Goal: Task Accomplishment & Management: Use online tool/utility

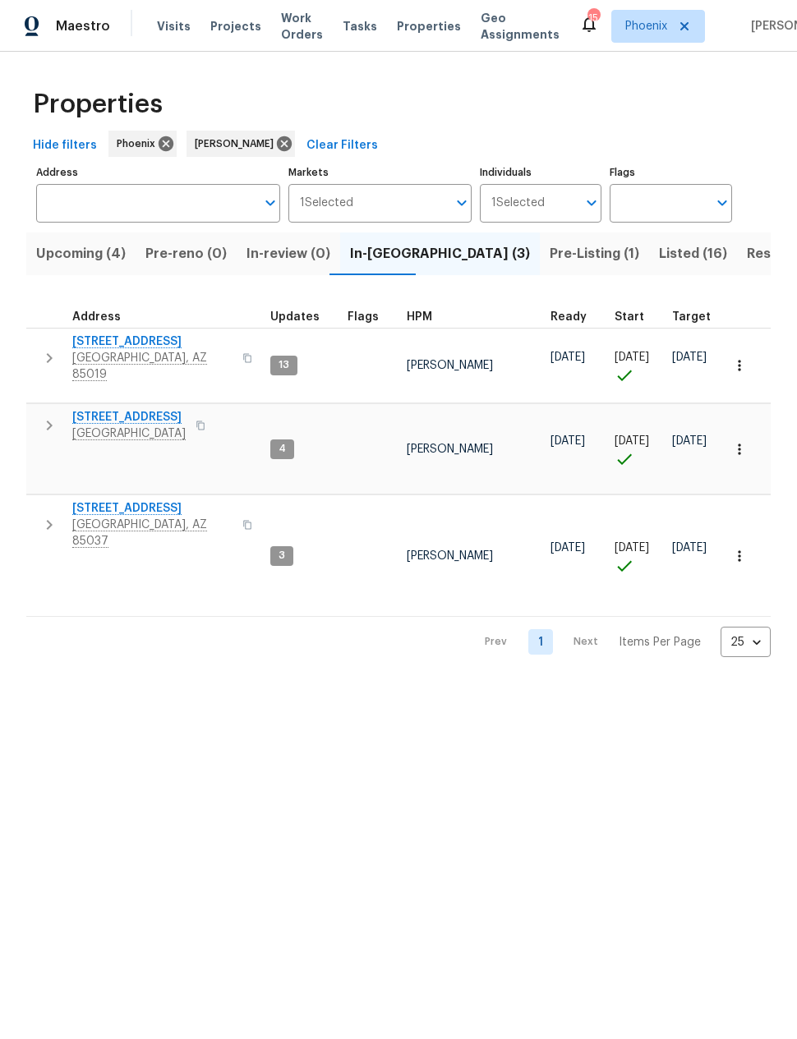
click at [747, 254] on span "Resale (6)" at bounding box center [779, 253] width 65 height 23
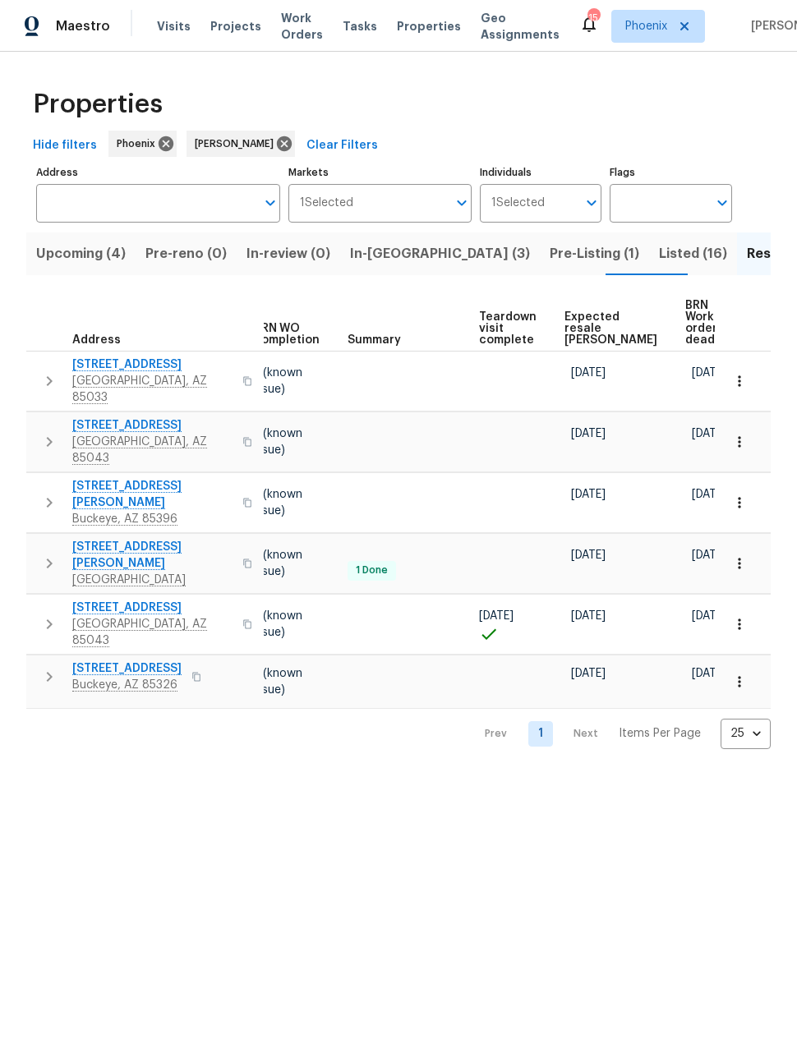
scroll to position [0, 218]
click at [587, 315] on span "Expected resale COE" at bounding box center [612, 328] width 93 height 35
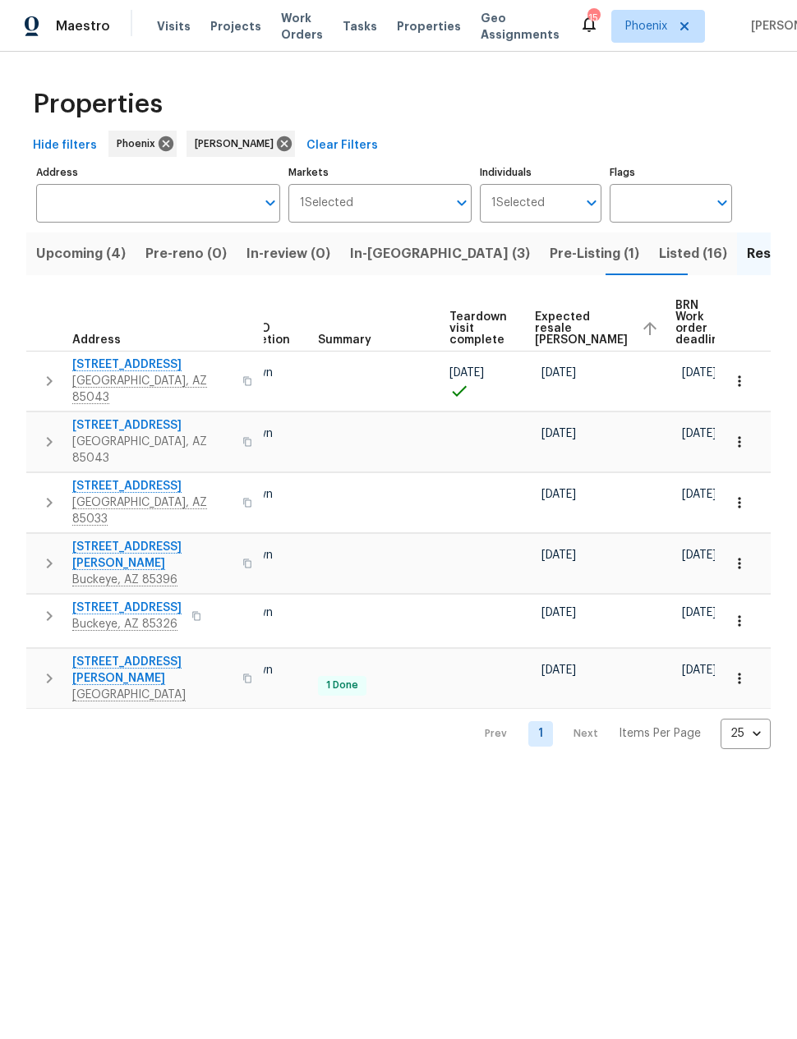
scroll to position [0, 248]
click at [379, 254] on span "In-reno (3)" at bounding box center [440, 253] width 180 height 23
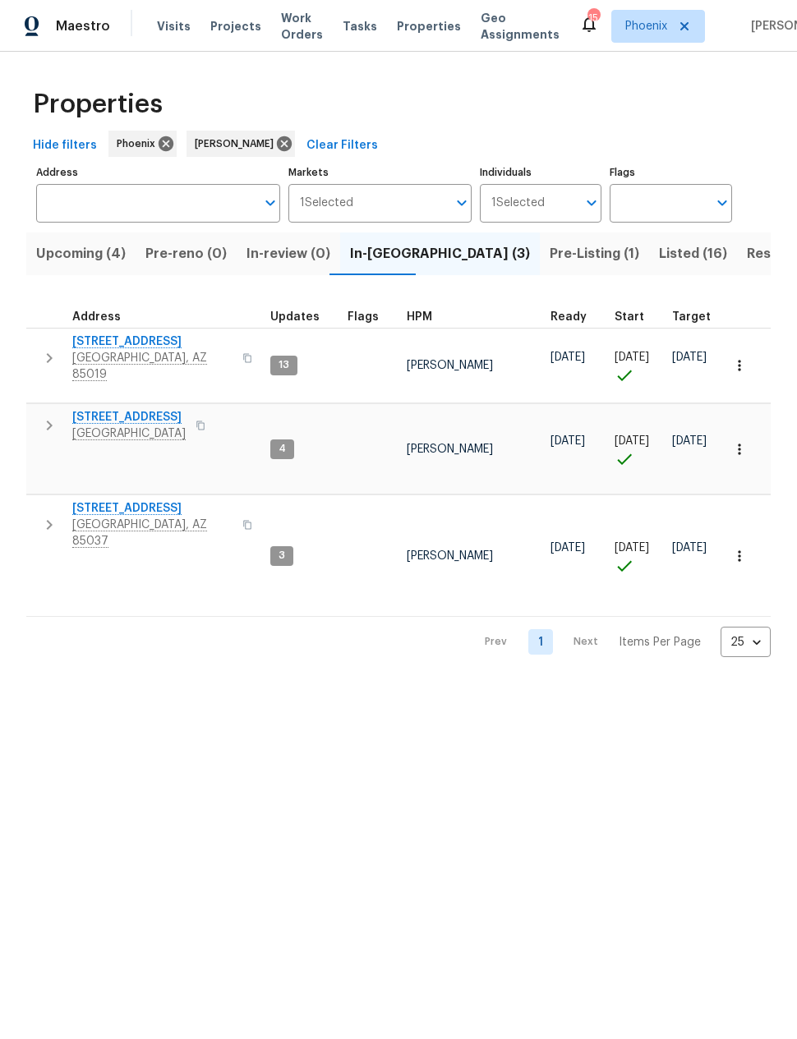
click at [659, 257] on span "Listed (16)" at bounding box center [693, 253] width 68 height 23
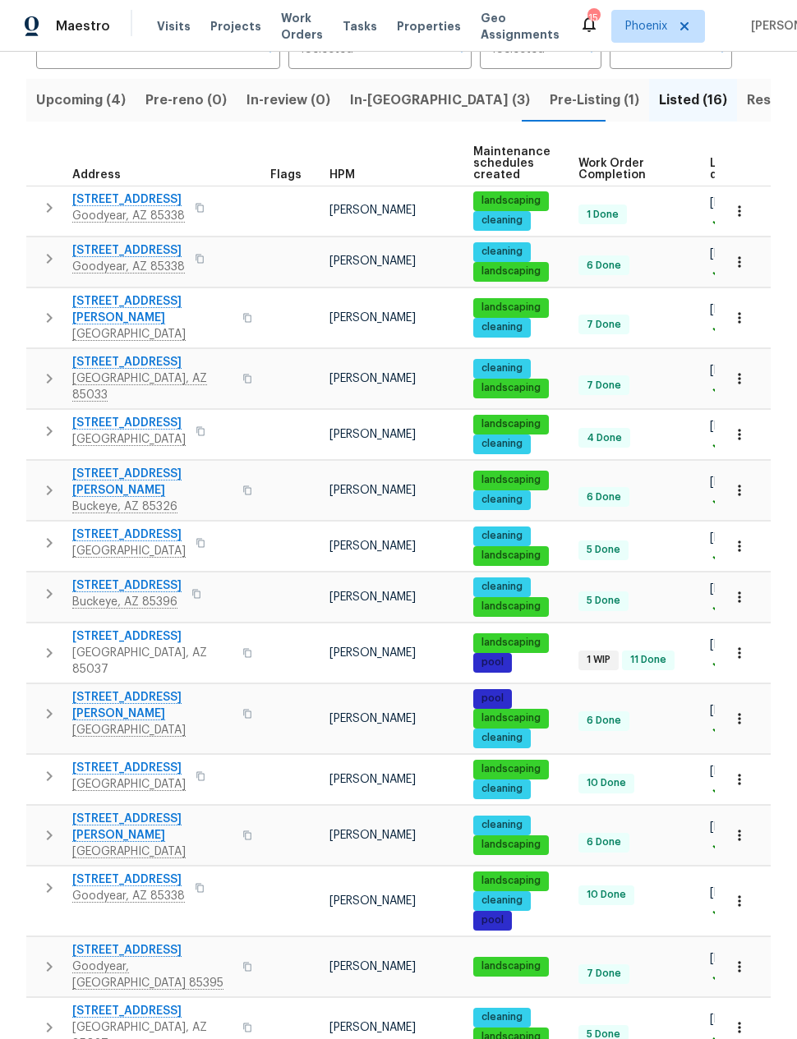
scroll to position [153, 0]
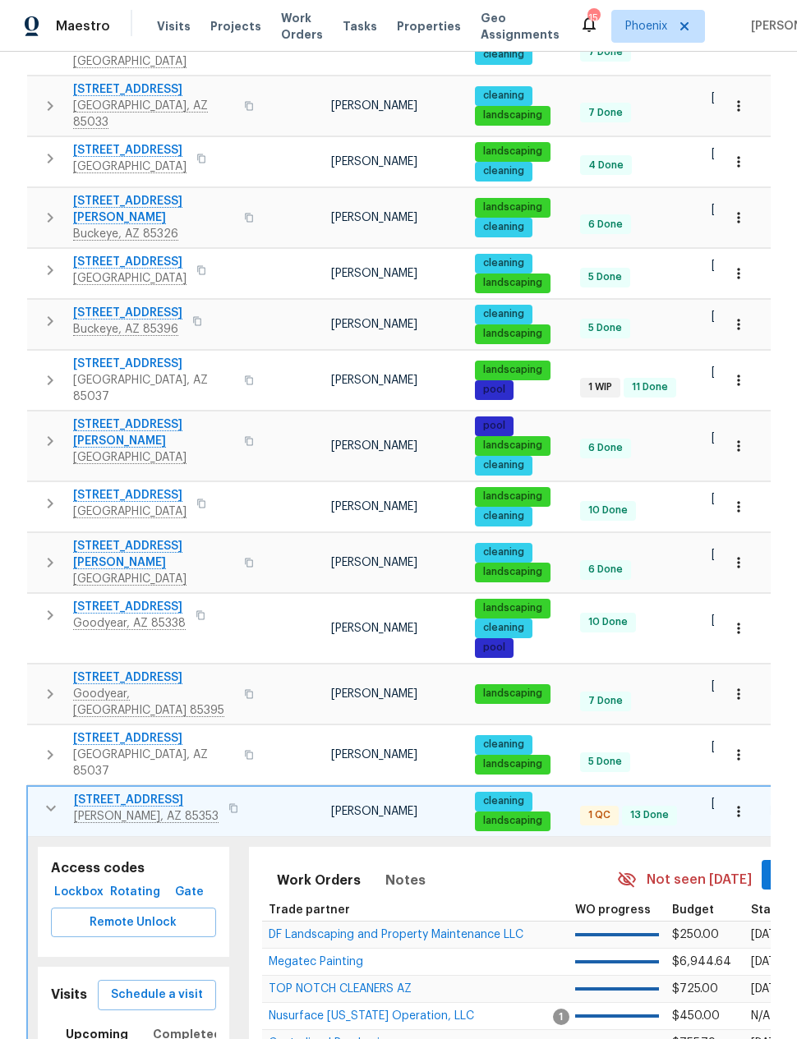
scroll to position [425, 0]
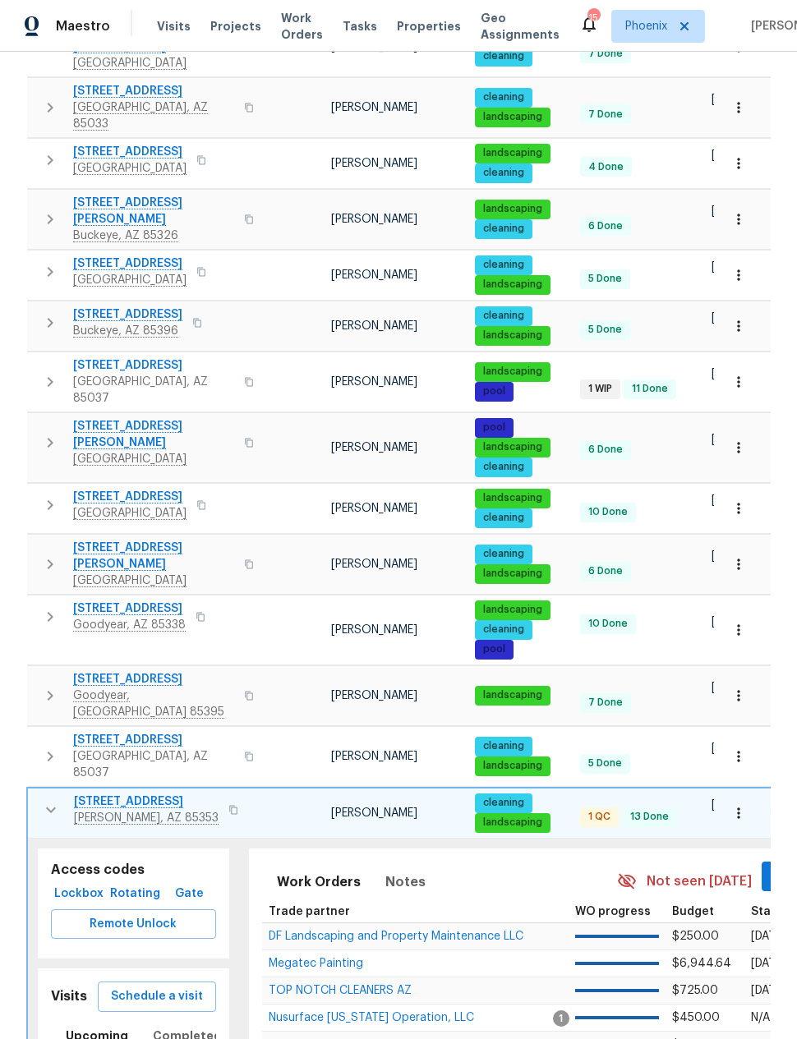
click at [156, 987] on span "Schedule a visit" at bounding box center [157, 997] width 92 height 21
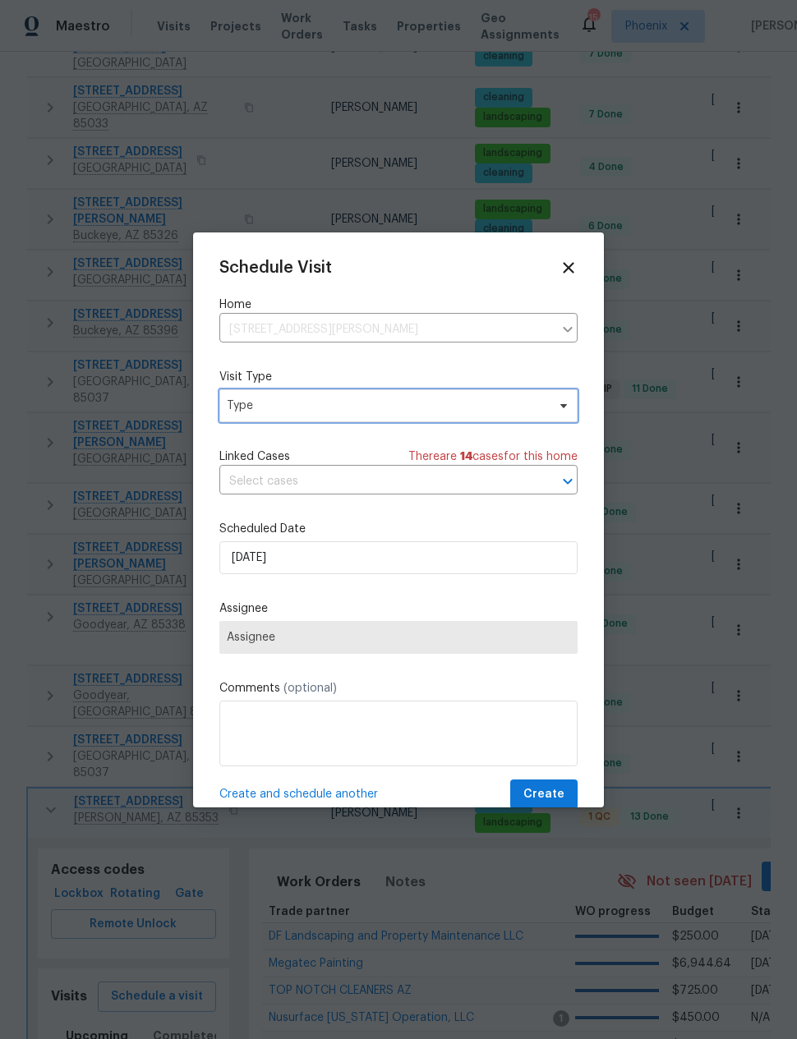
click at [255, 403] on span "Type" at bounding box center [387, 406] width 320 height 16
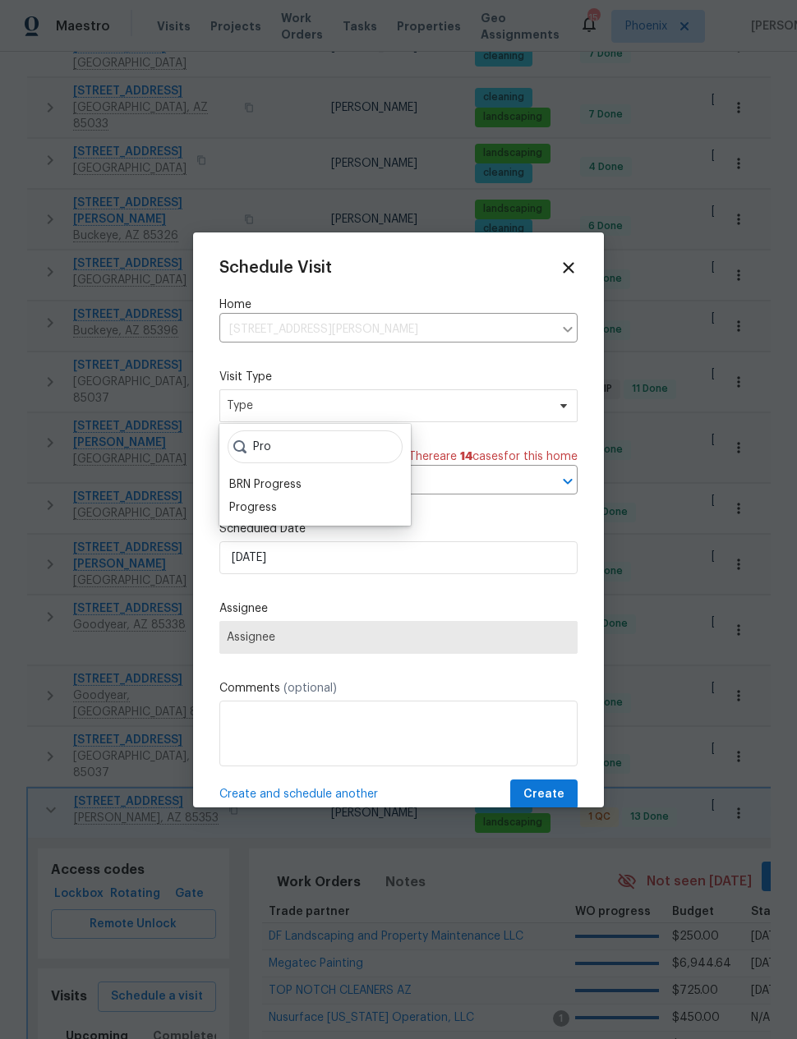
type input "Pro"
click at [253, 507] on div "Progress" at bounding box center [253, 508] width 48 height 16
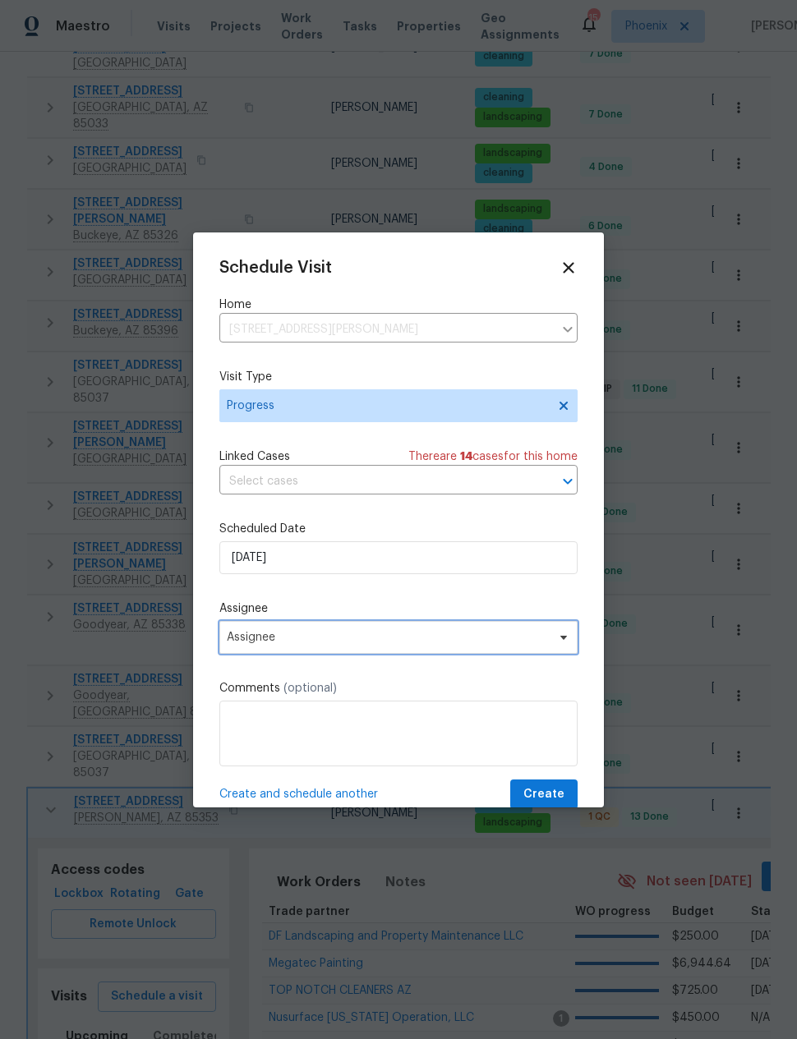
click at [258, 639] on span "Assignee" at bounding box center [388, 637] width 322 height 13
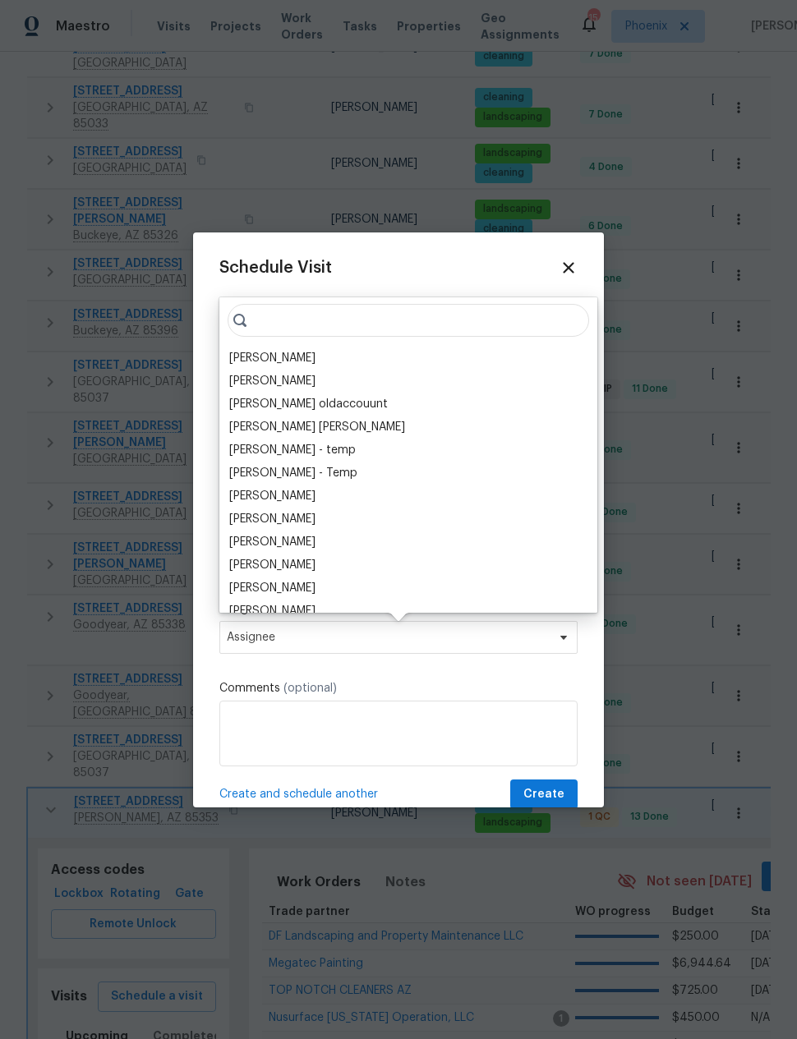
click at [247, 355] on div "[PERSON_NAME]" at bounding box center [272, 358] width 86 height 16
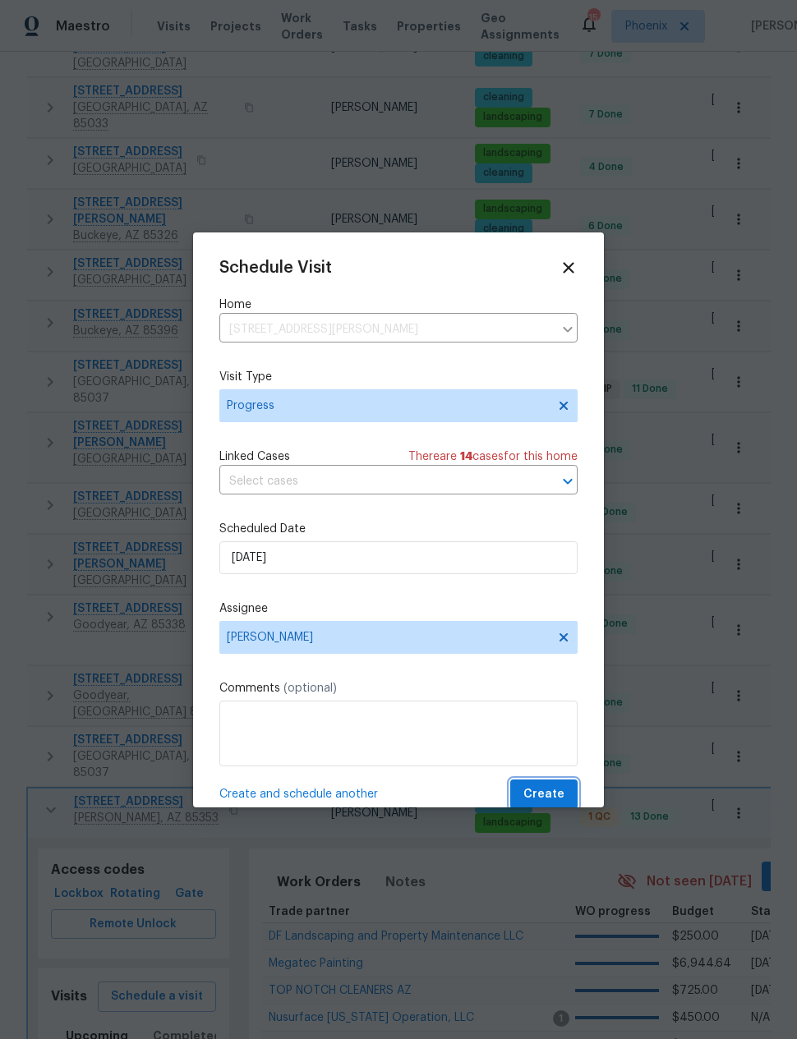
click at [551, 790] on span "Create" at bounding box center [543, 795] width 41 height 21
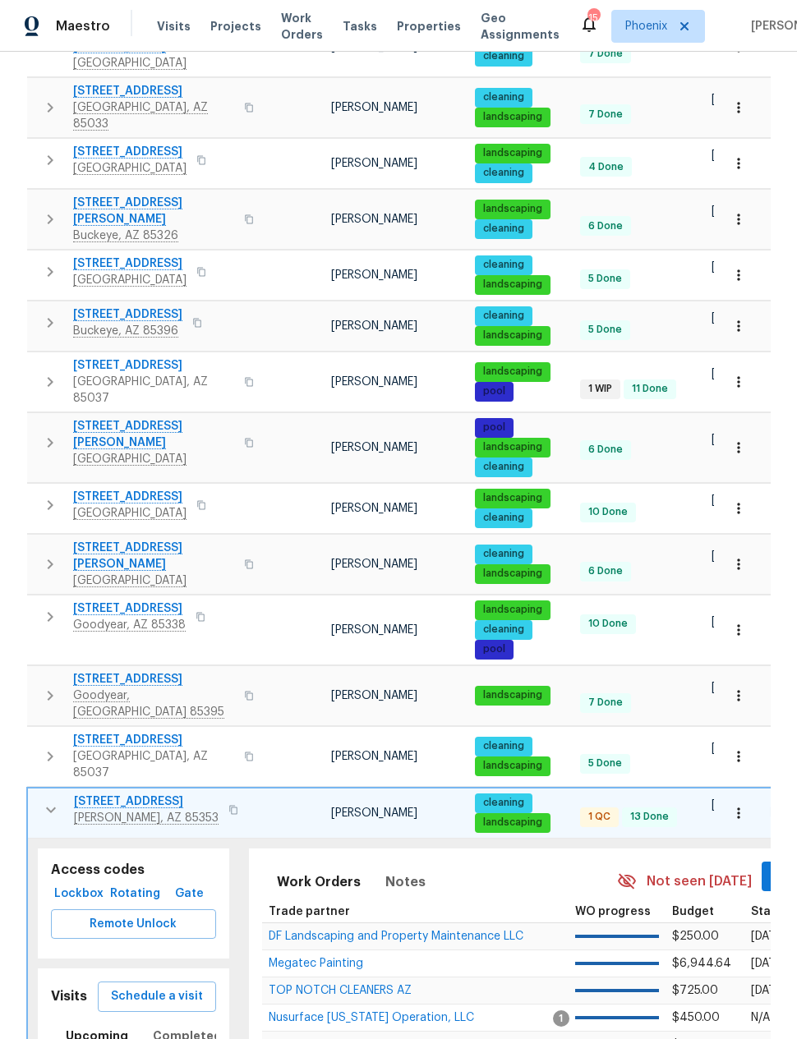
click at [51, 807] on icon "button" at bounding box center [51, 810] width 10 height 6
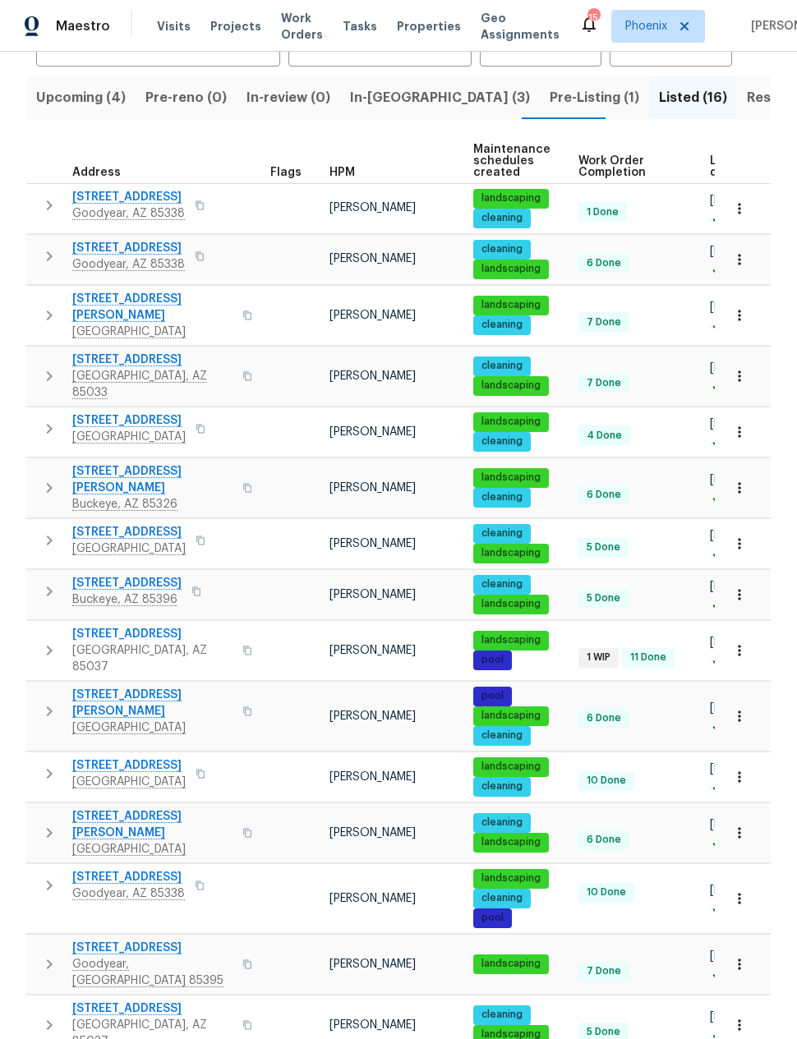
scroll to position [153, 0]
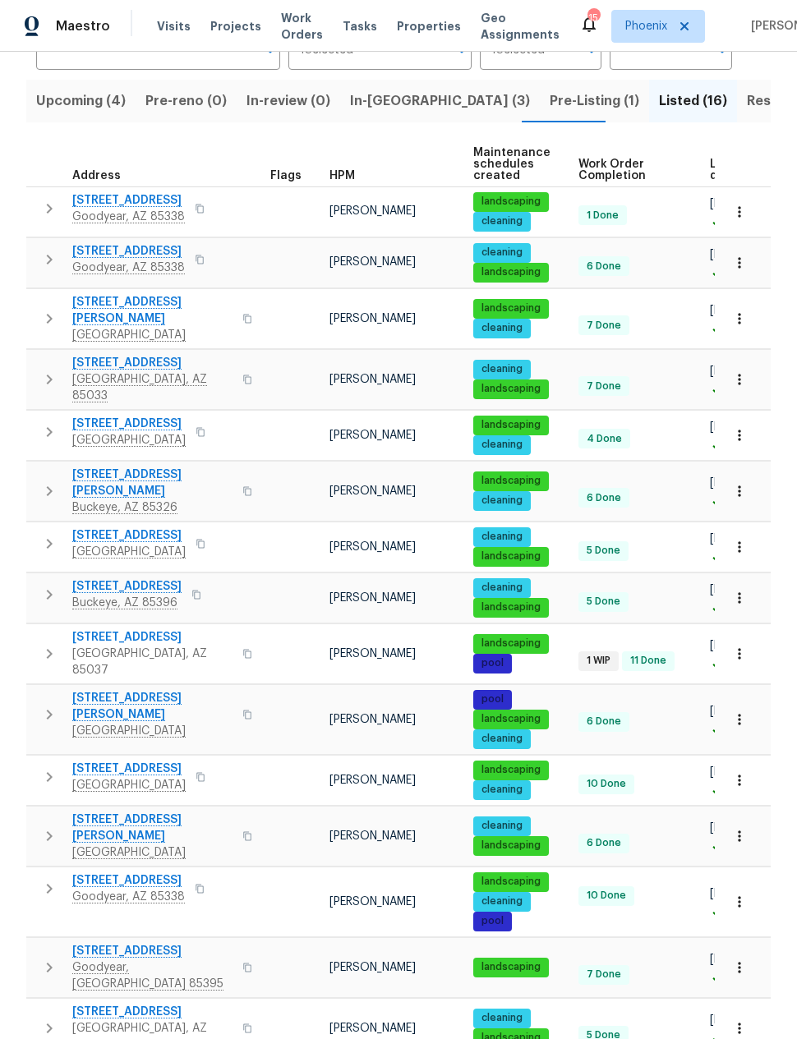
click at [376, 101] on span "In-reno (3)" at bounding box center [440, 101] width 180 height 23
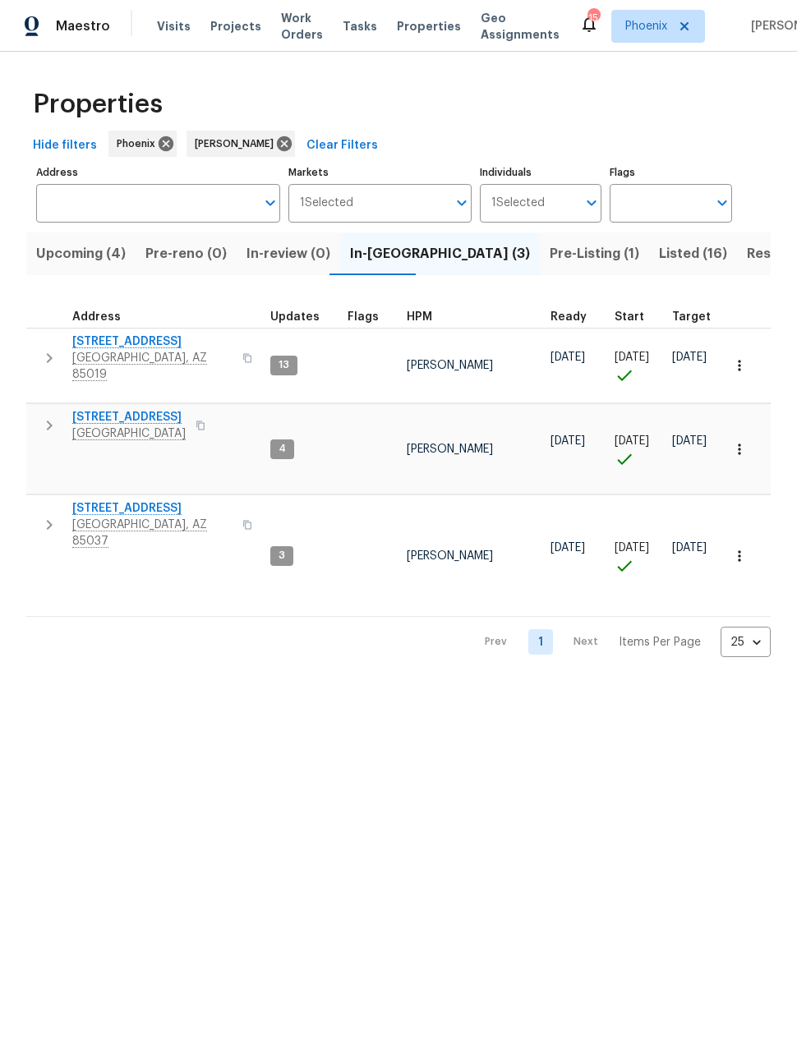
click at [54, 348] on icon "button" at bounding box center [49, 358] width 20 height 20
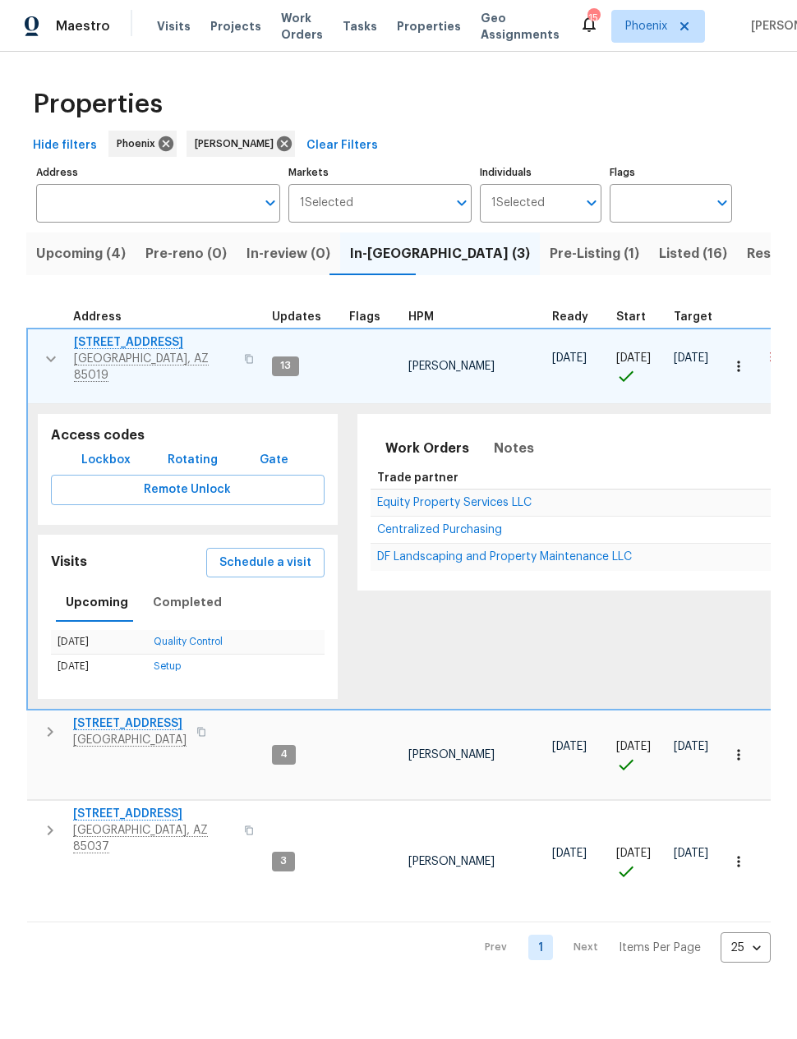
click at [256, 553] on span "Schedule a visit" at bounding box center [265, 563] width 92 height 21
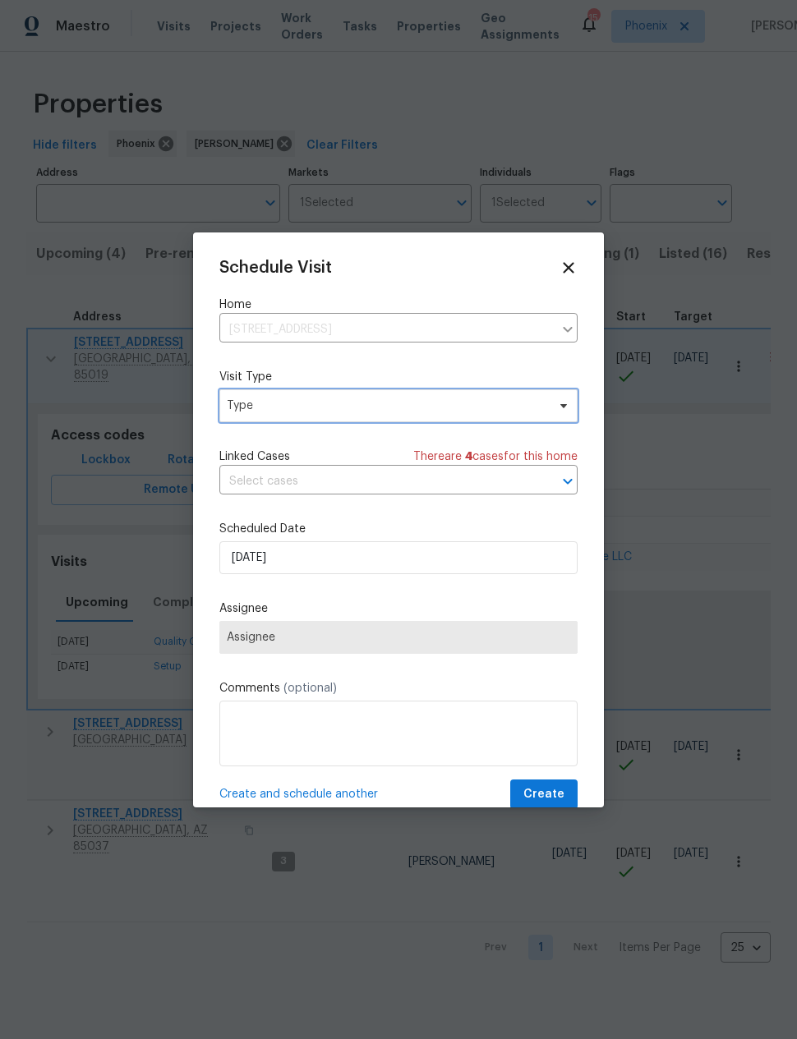
click at [254, 405] on span "Type" at bounding box center [387, 406] width 320 height 16
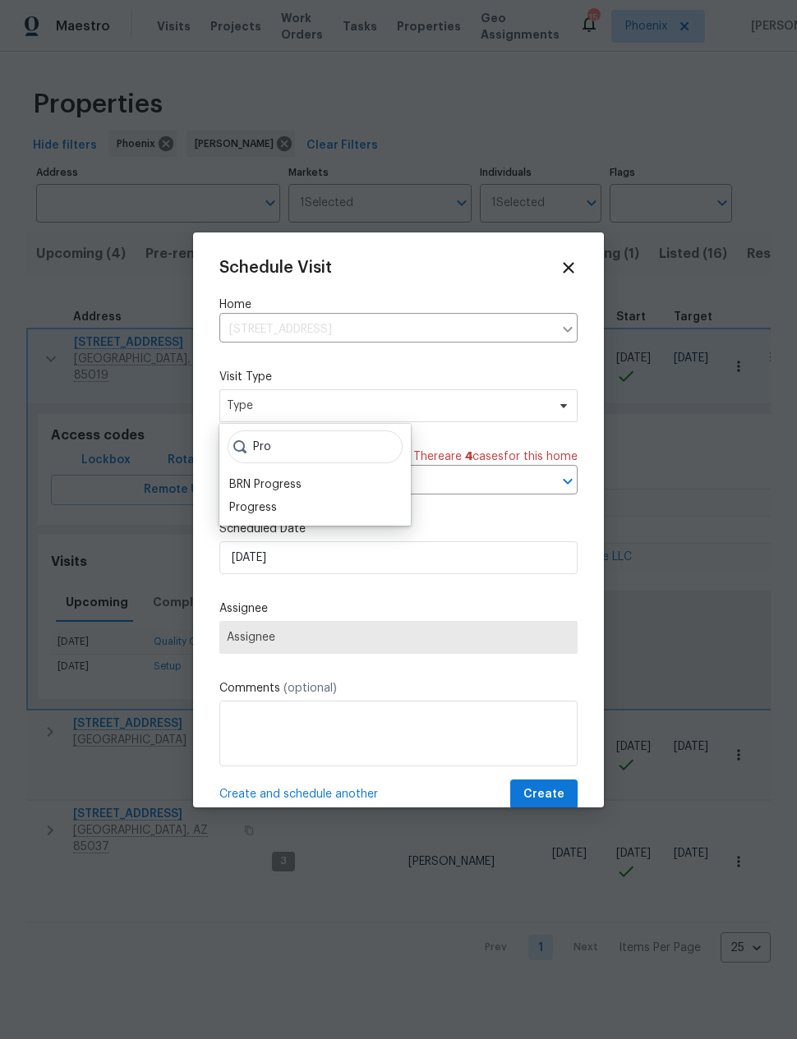
type input "Pro"
click at [255, 505] on div "Progress" at bounding box center [253, 508] width 48 height 16
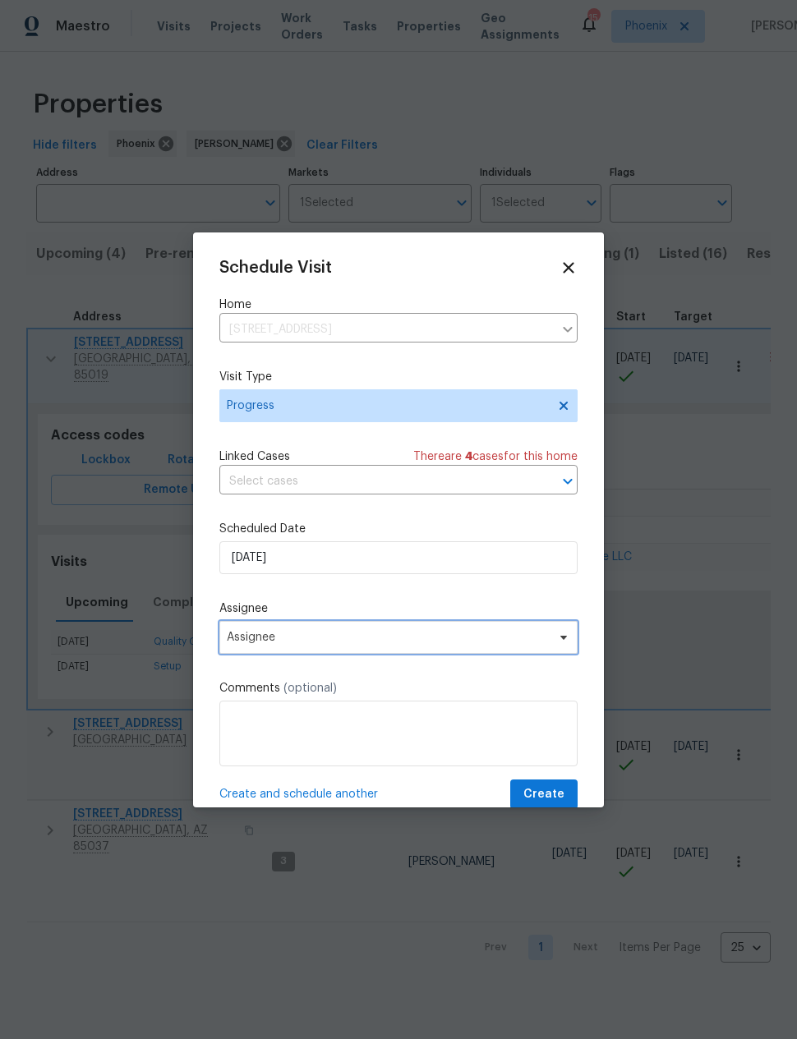
click at [242, 638] on span "Assignee" at bounding box center [388, 637] width 322 height 13
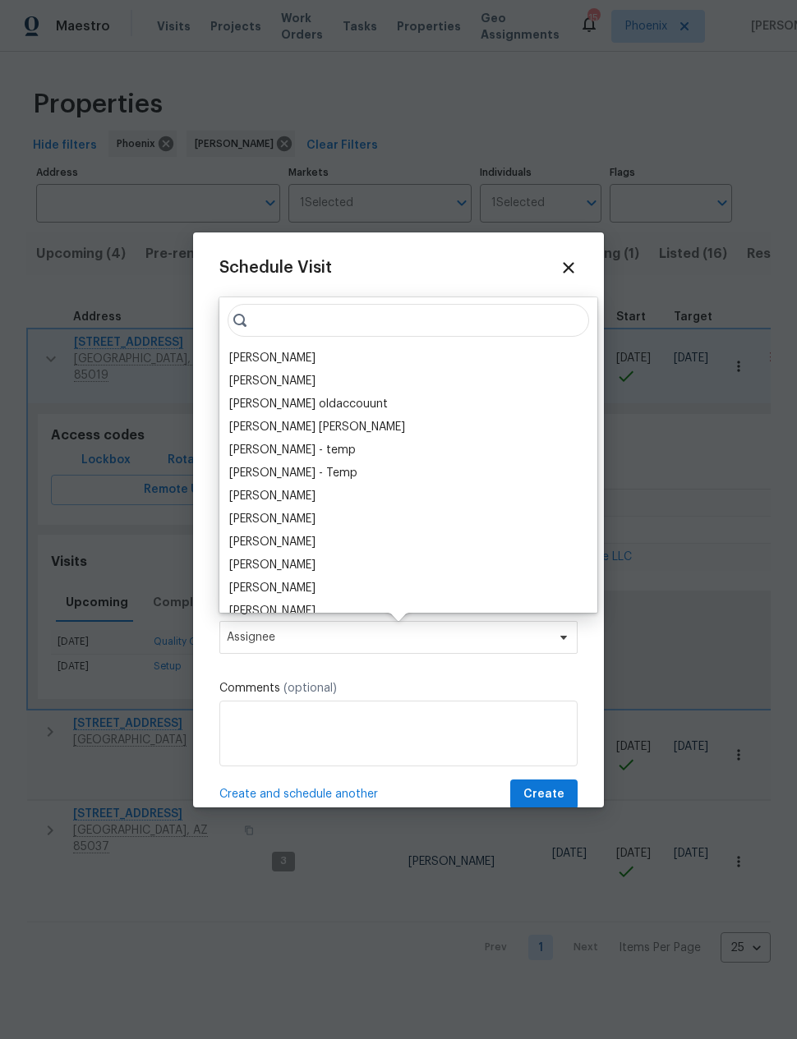
click at [262, 357] on div "[PERSON_NAME]" at bounding box center [272, 358] width 86 height 16
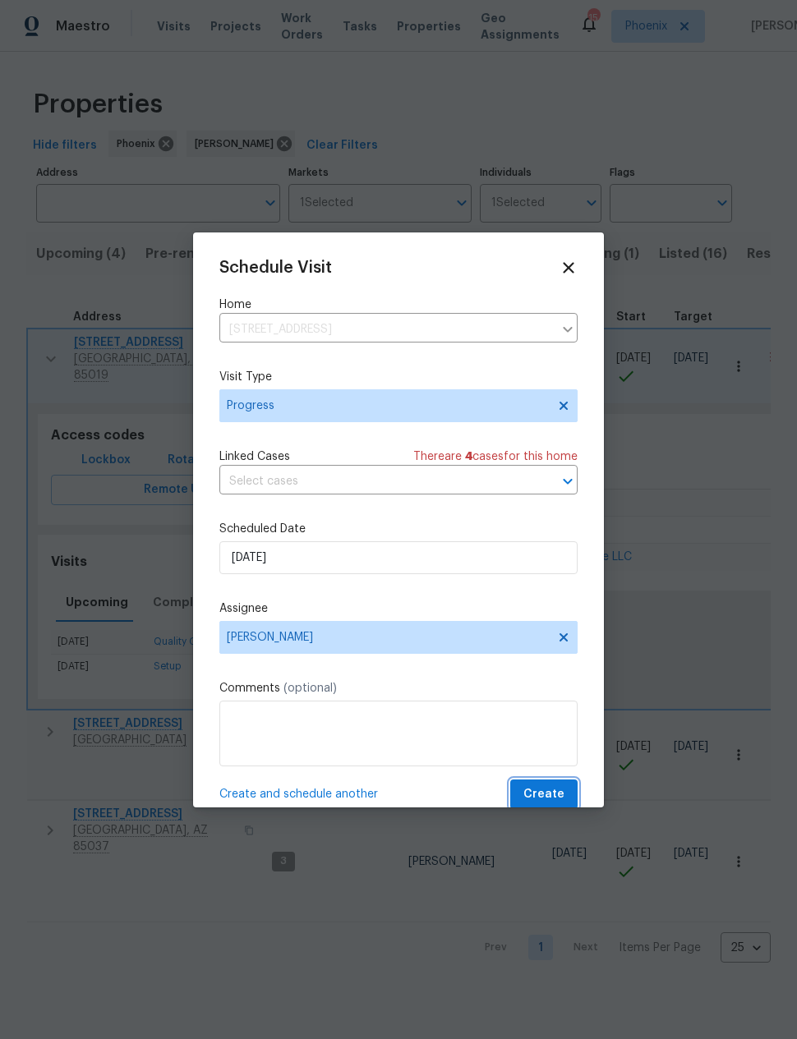
click at [555, 791] on span "Create" at bounding box center [543, 795] width 41 height 21
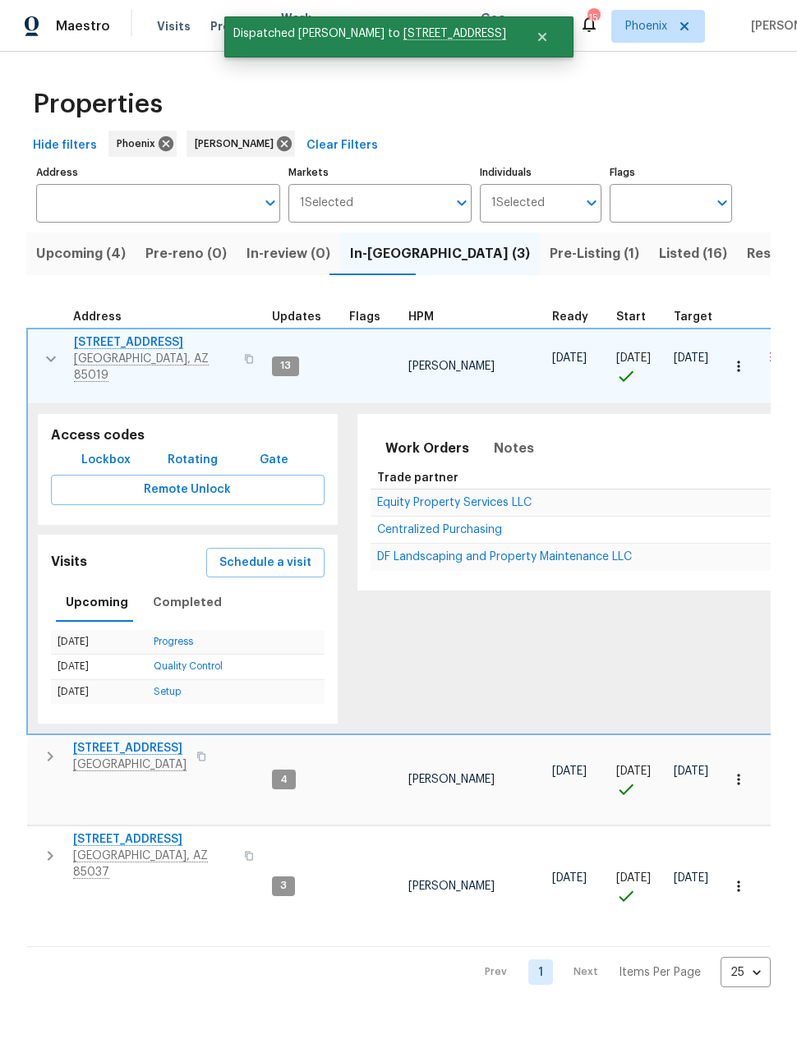
click at [62, 350] on button "button" at bounding box center [51, 358] width 33 height 49
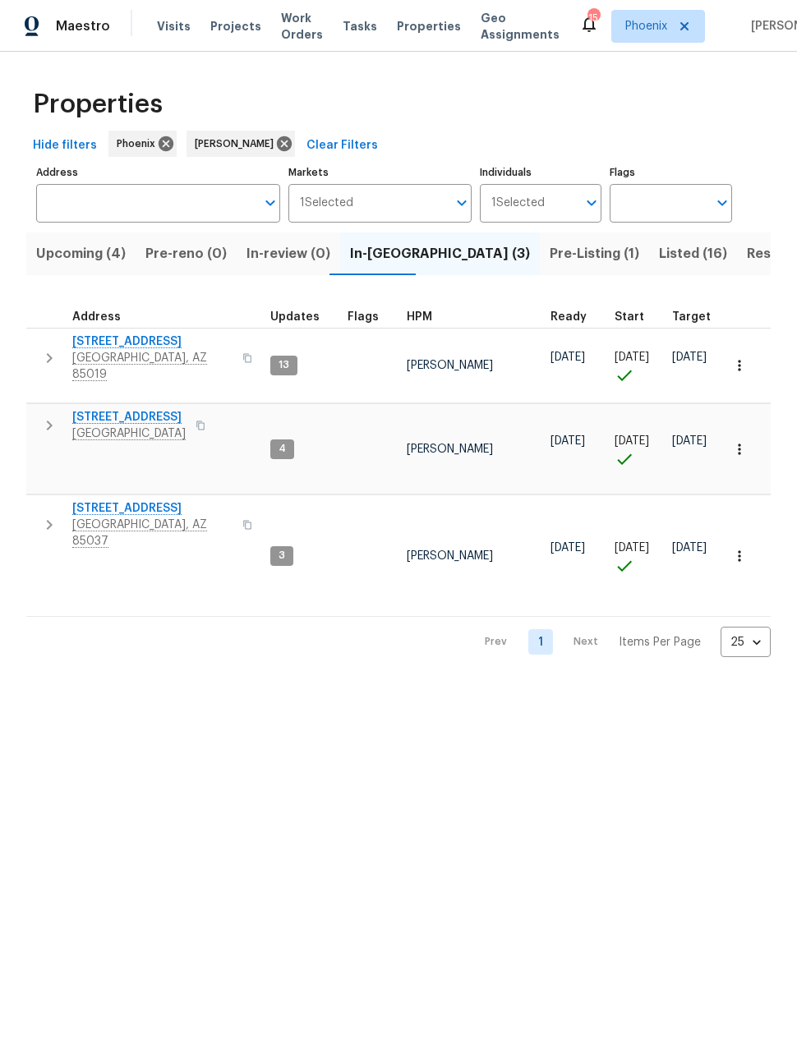
click at [55, 515] on icon "button" at bounding box center [49, 525] width 20 height 20
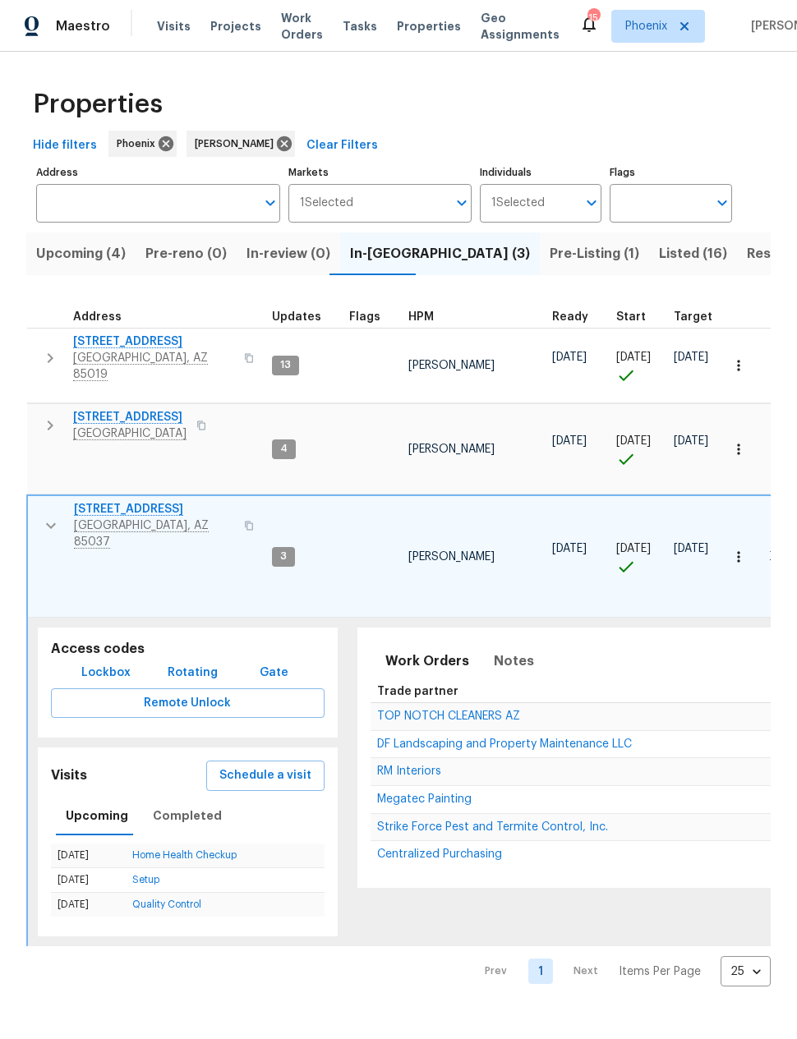
click at [271, 766] on span "Schedule a visit" at bounding box center [265, 776] width 92 height 21
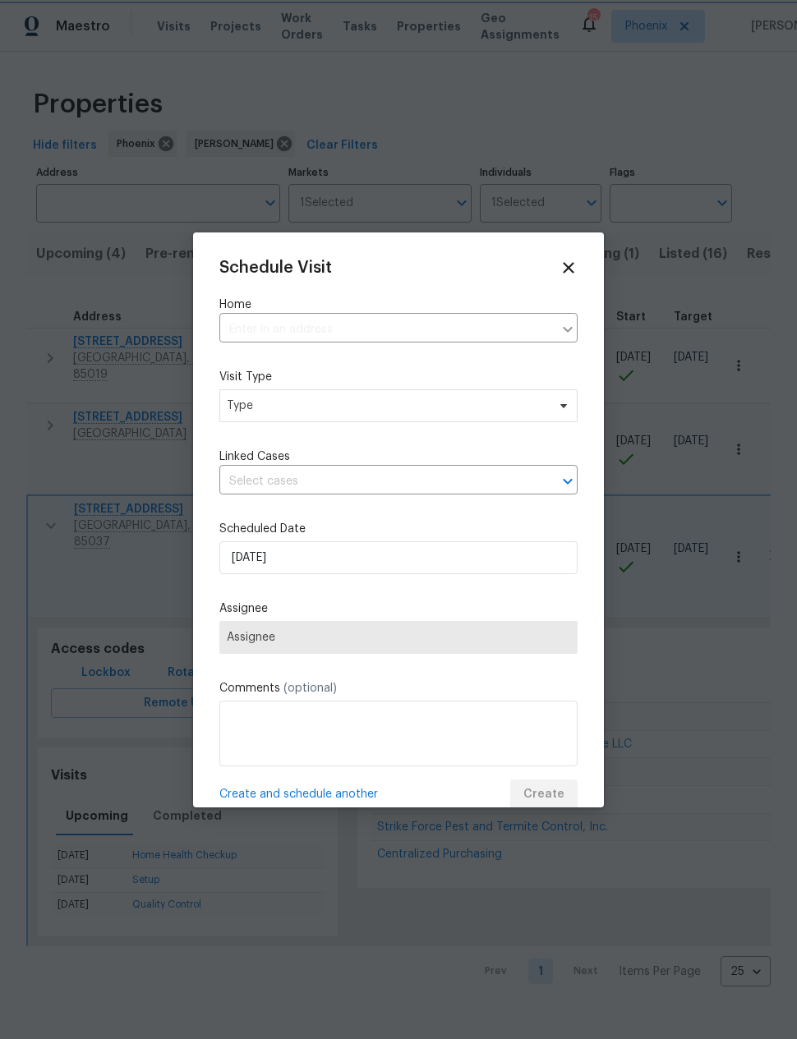
type input "8920 W Monterey Way, Phoenix, AZ 85037"
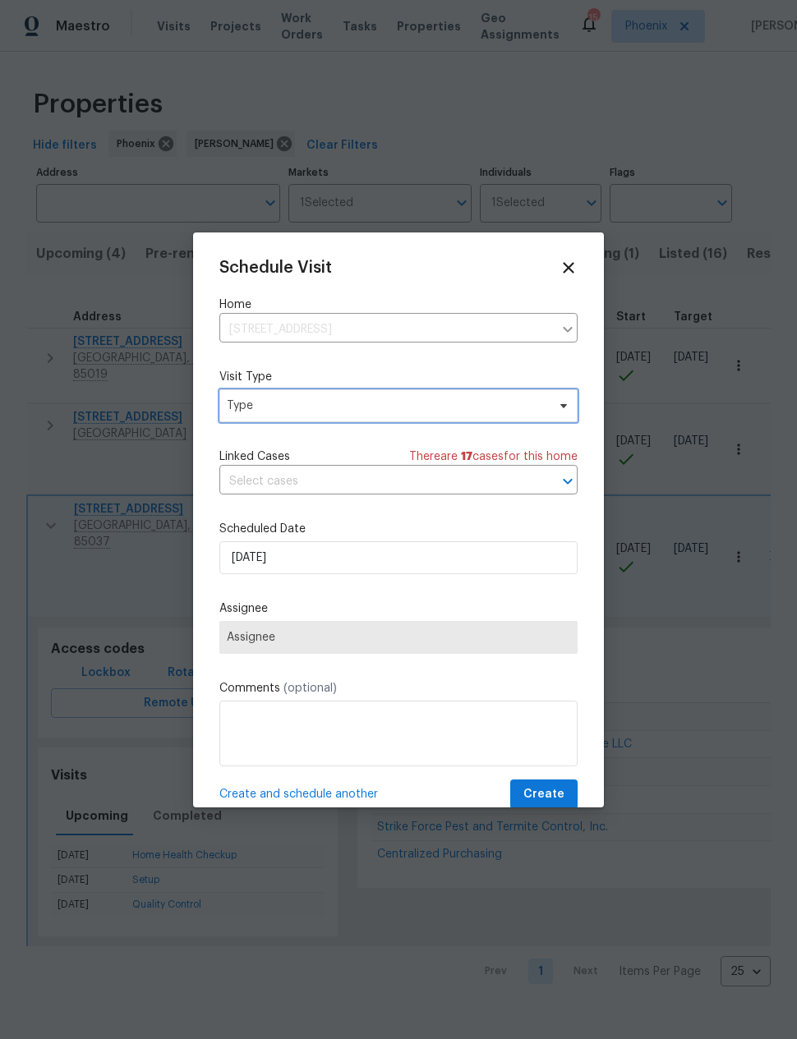
click at [256, 410] on span "Type" at bounding box center [387, 406] width 320 height 16
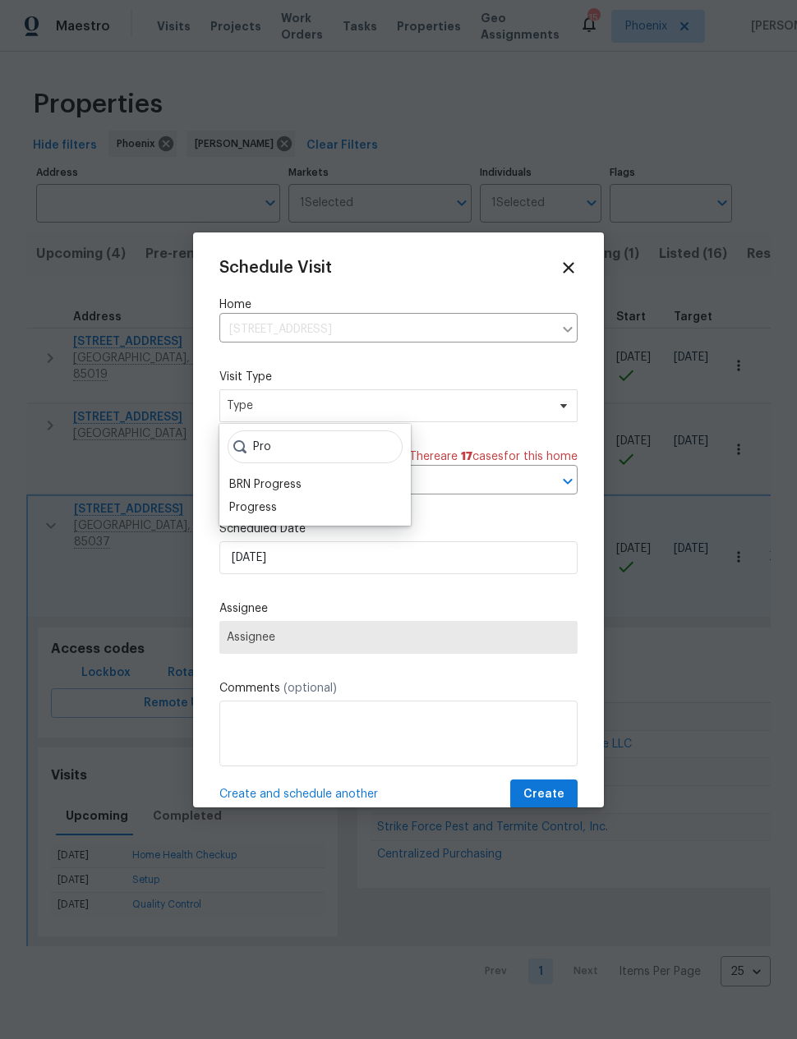
type input "Pro"
click at [254, 505] on div "Progress" at bounding box center [253, 508] width 48 height 16
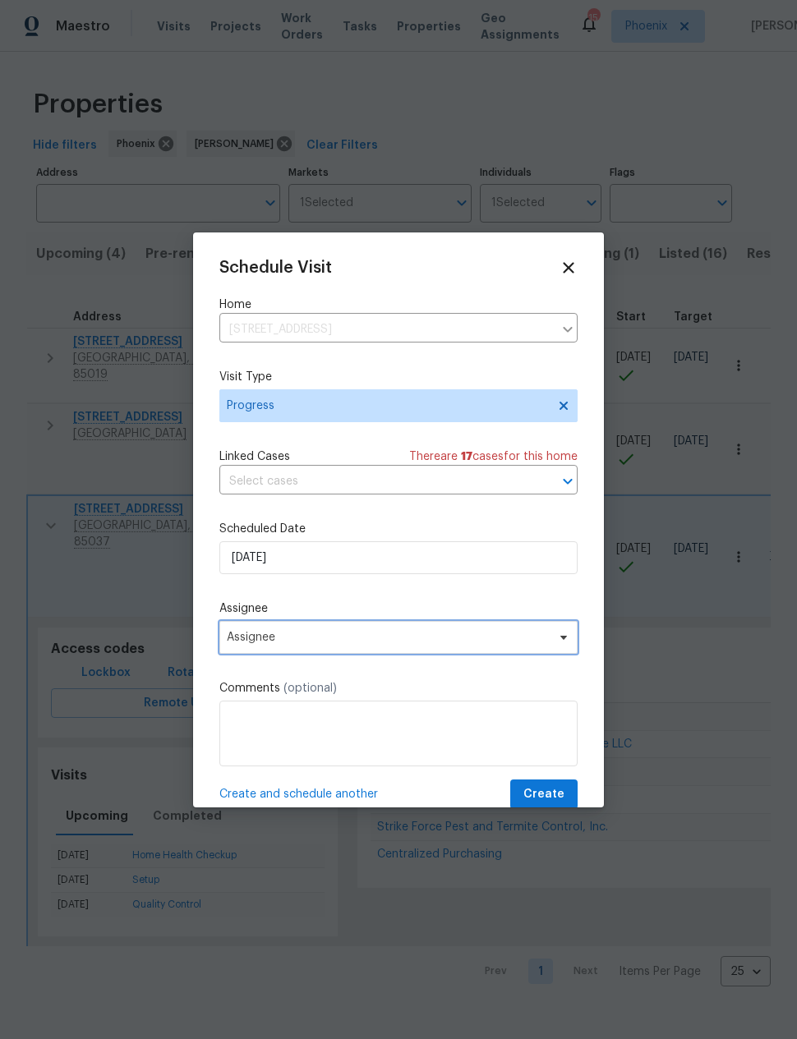
click at [247, 637] on span "Assignee" at bounding box center [388, 637] width 322 height 13
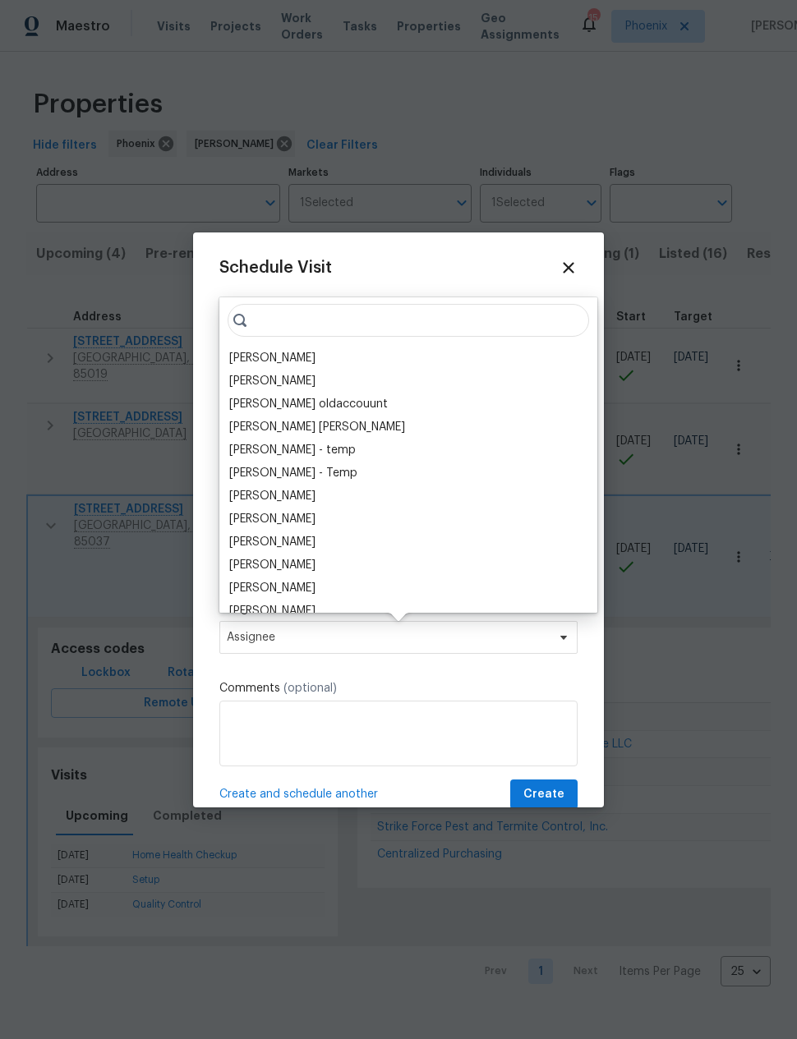
click at [255, 353] on div "[PERSON_NAME]" at bounding box center [272, 358] width 86 height 16
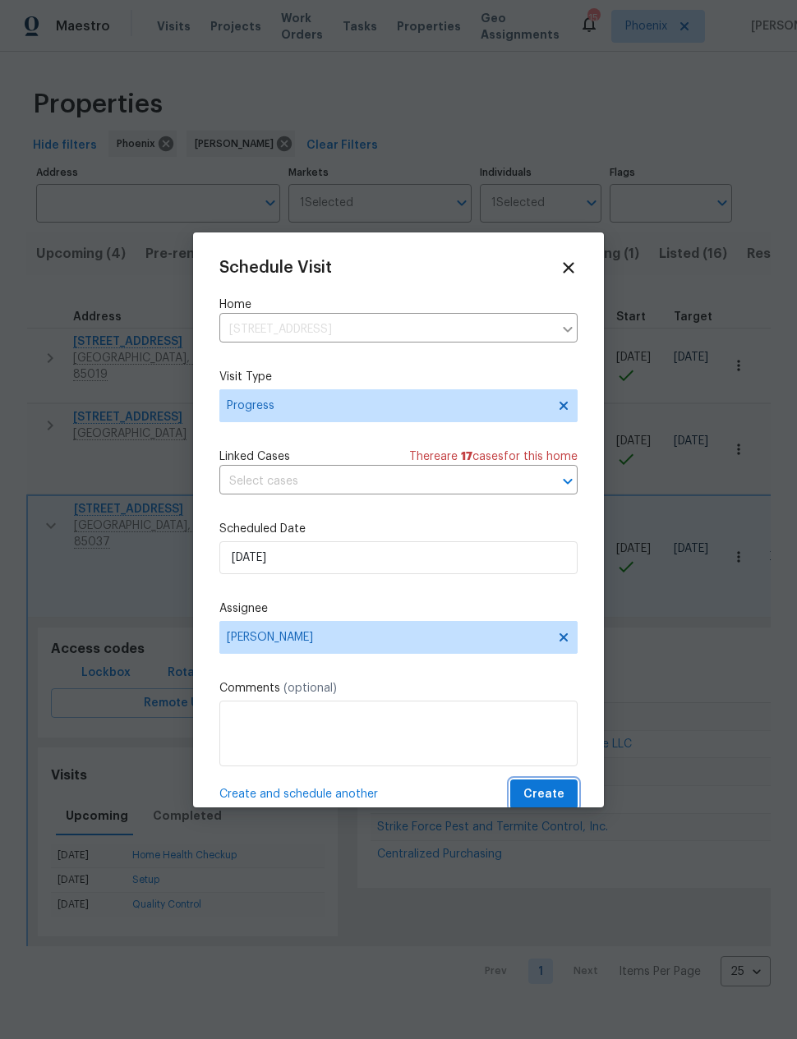
click at [552, 791] on span "Create" at bounding box center [543, 795] width 41 height 21
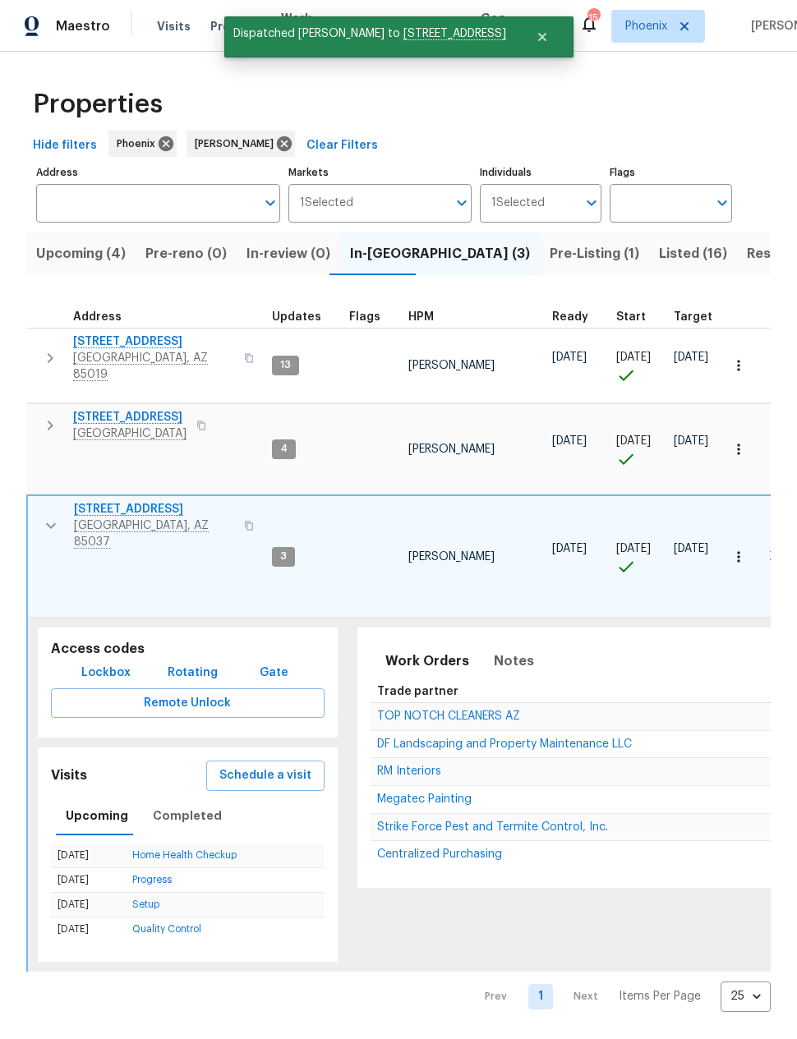
click at [51, 523] on icon "button" at bounding box center [51, 526] width 10 height 6
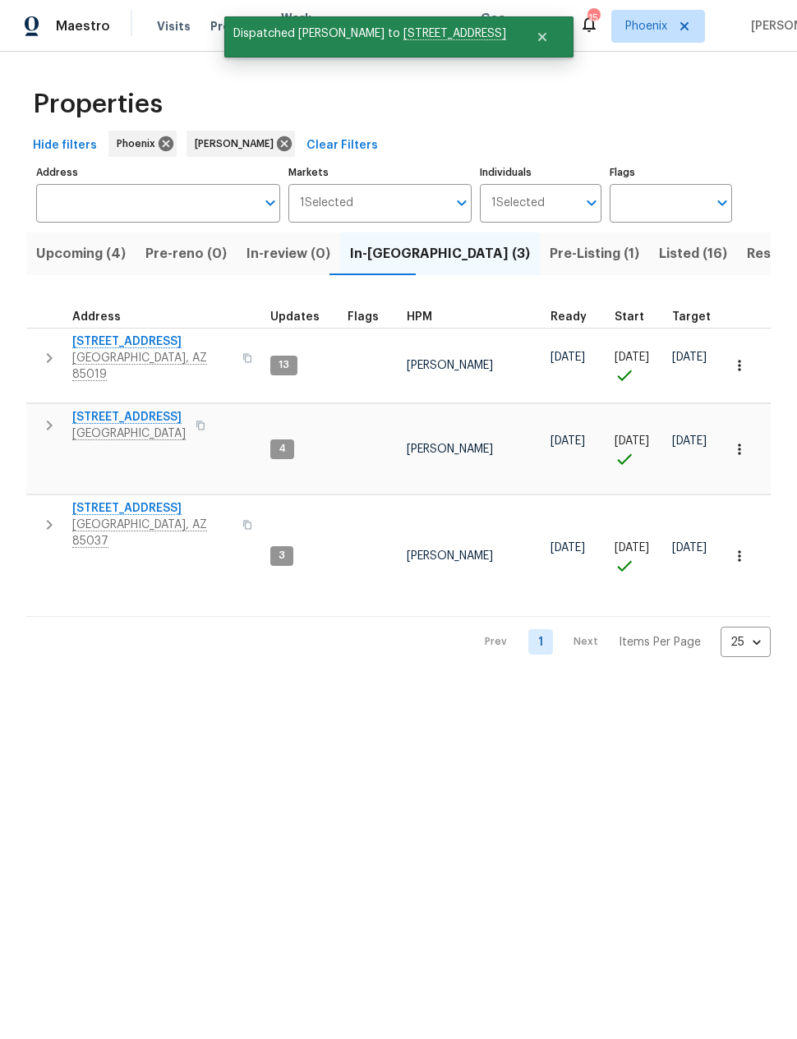
click at [77, 254] on span "Upcoming (4)" at bounding box center [81, 253] width 90 height 23
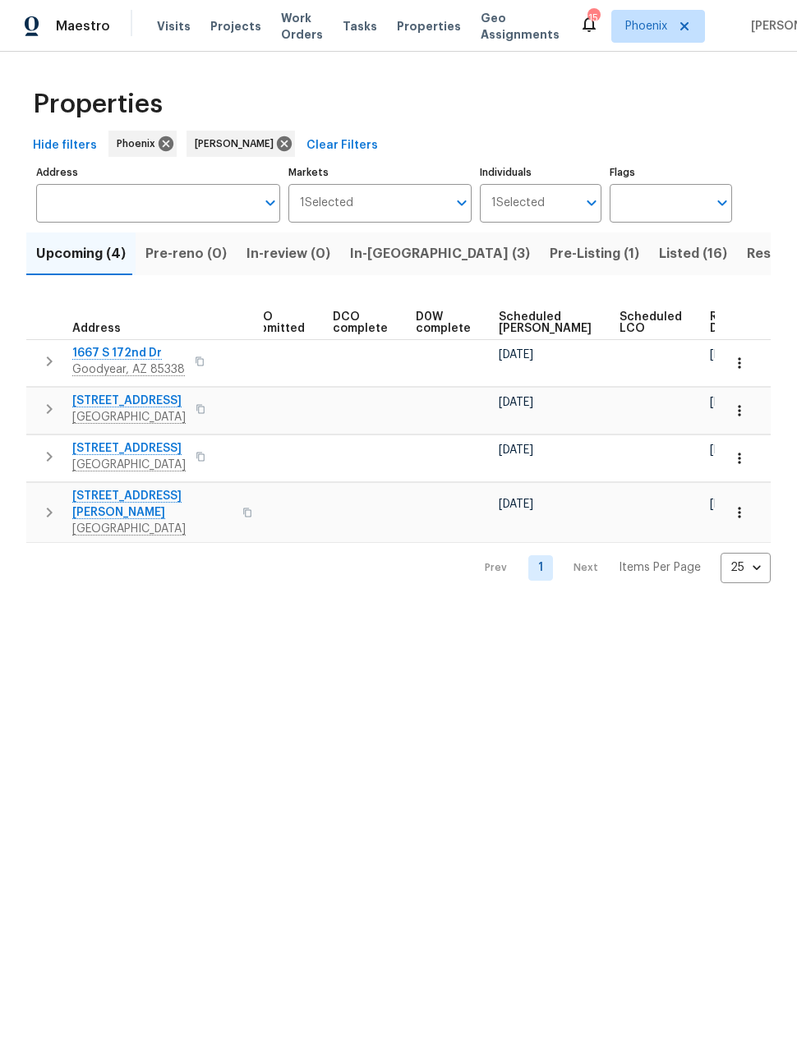
scroll to position [0, 302]
click at [659, 256] on span "Listed (16)" at bounding box center [693, 253] width 68 height 23
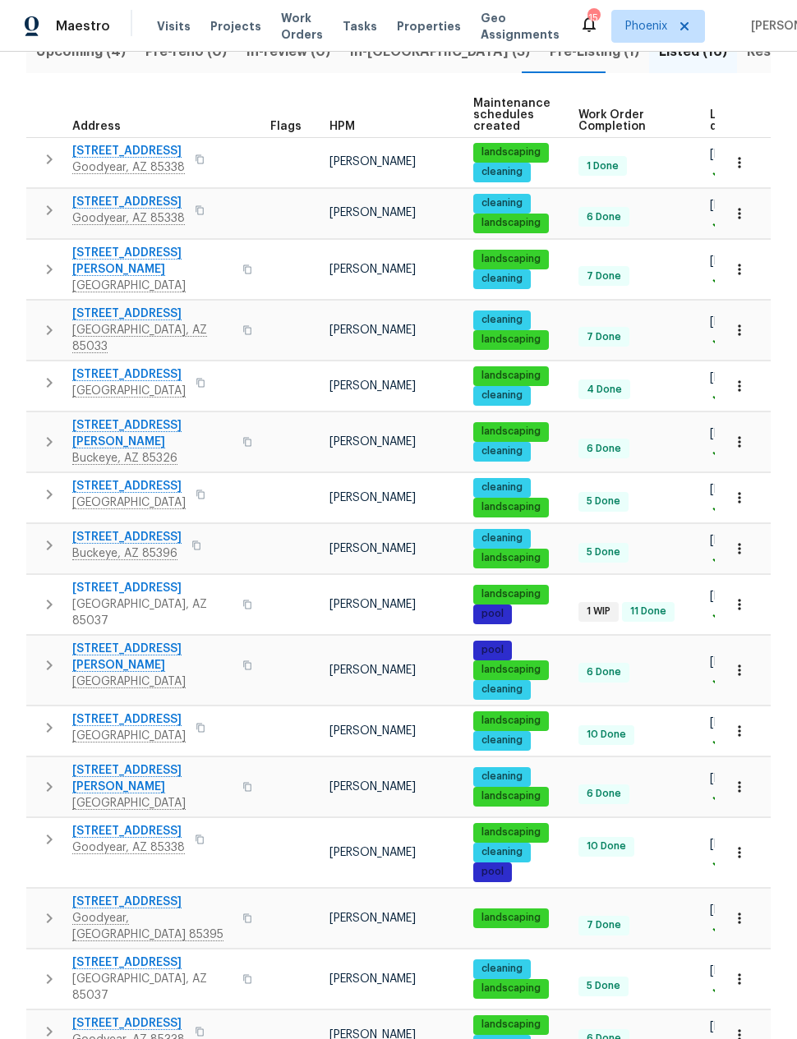
scroll to position [201, 0]
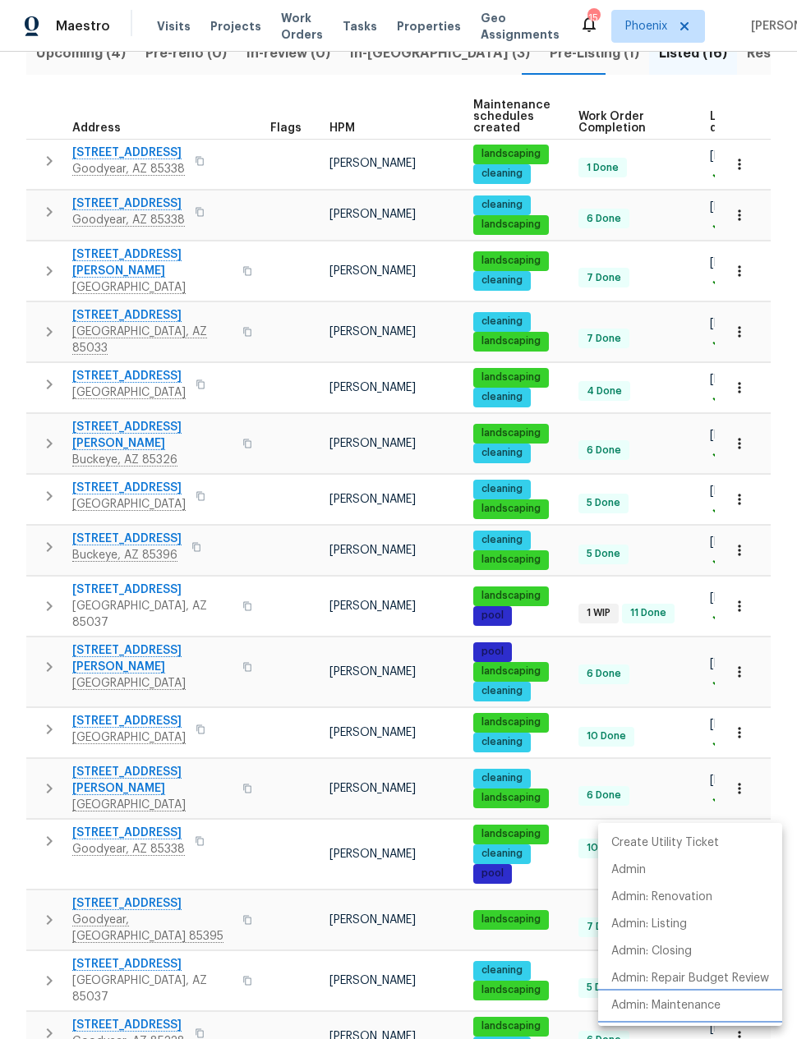
click at [708, 1003] on p "Admin: Maintenance" at bounding box center [665, 1006] width 109 height 17
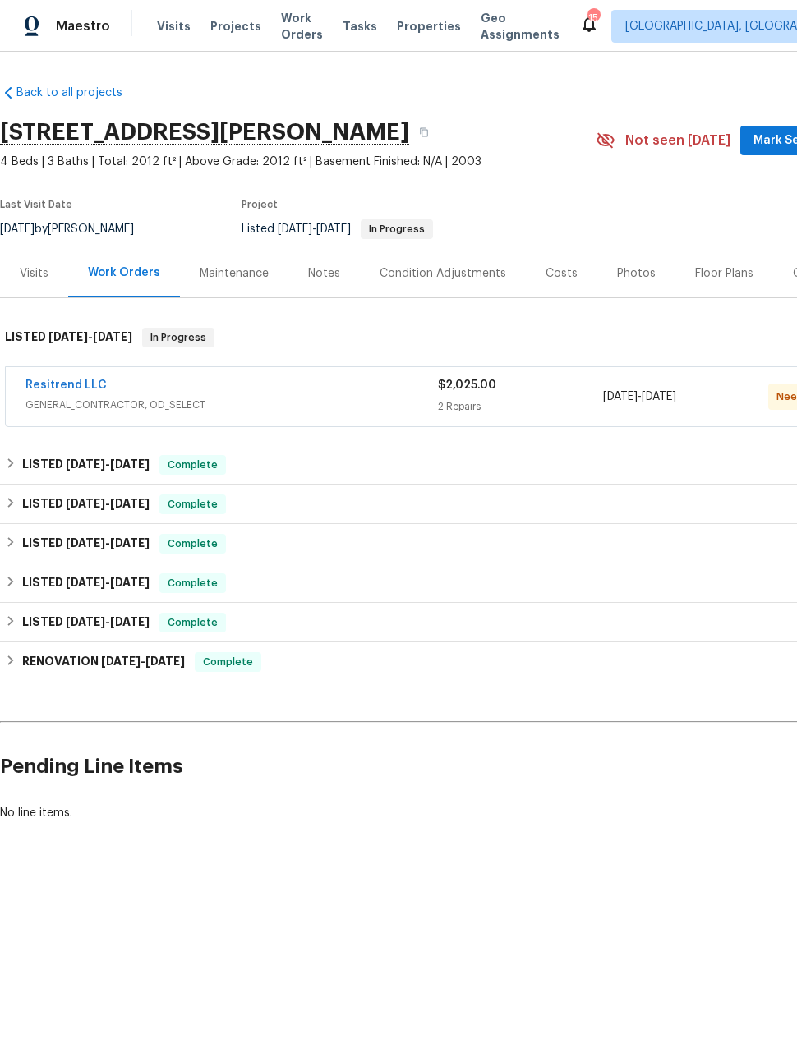
click at [242, 268] on div "Maintenance" at bounding box center [234, 273] width 69 height 16
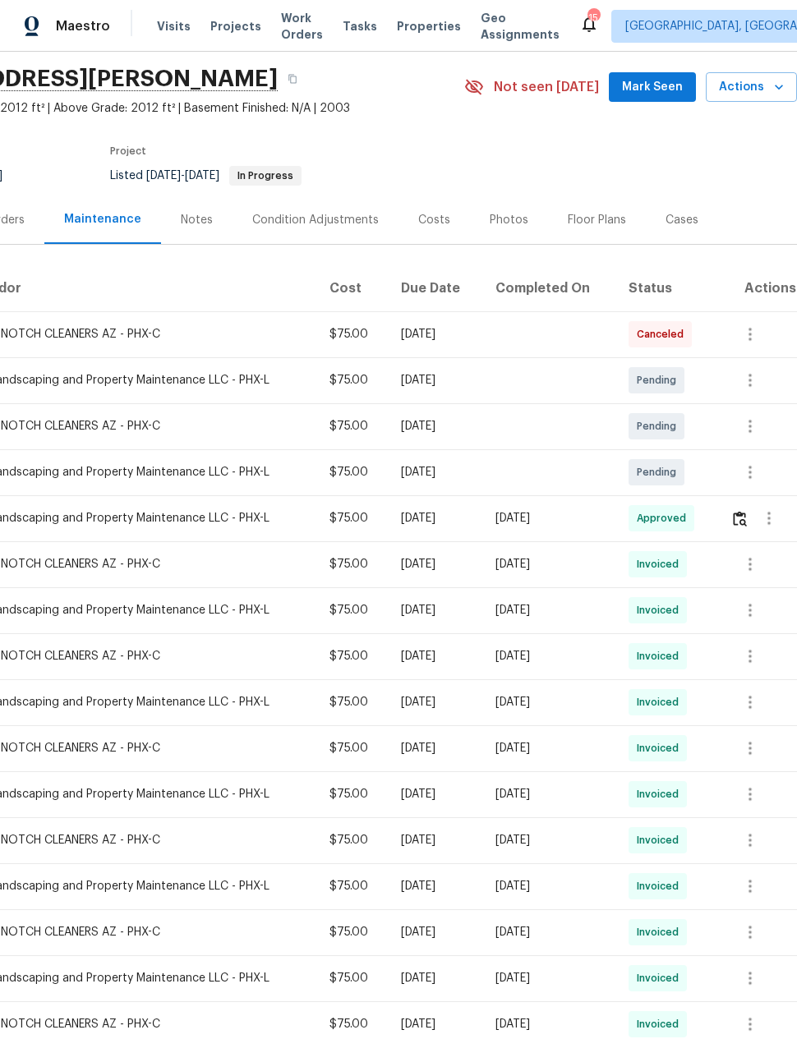
scroll to position [53, 131]
click at [752, 472] on icon "button" at bounding box center [750, 472] width 3 height 13
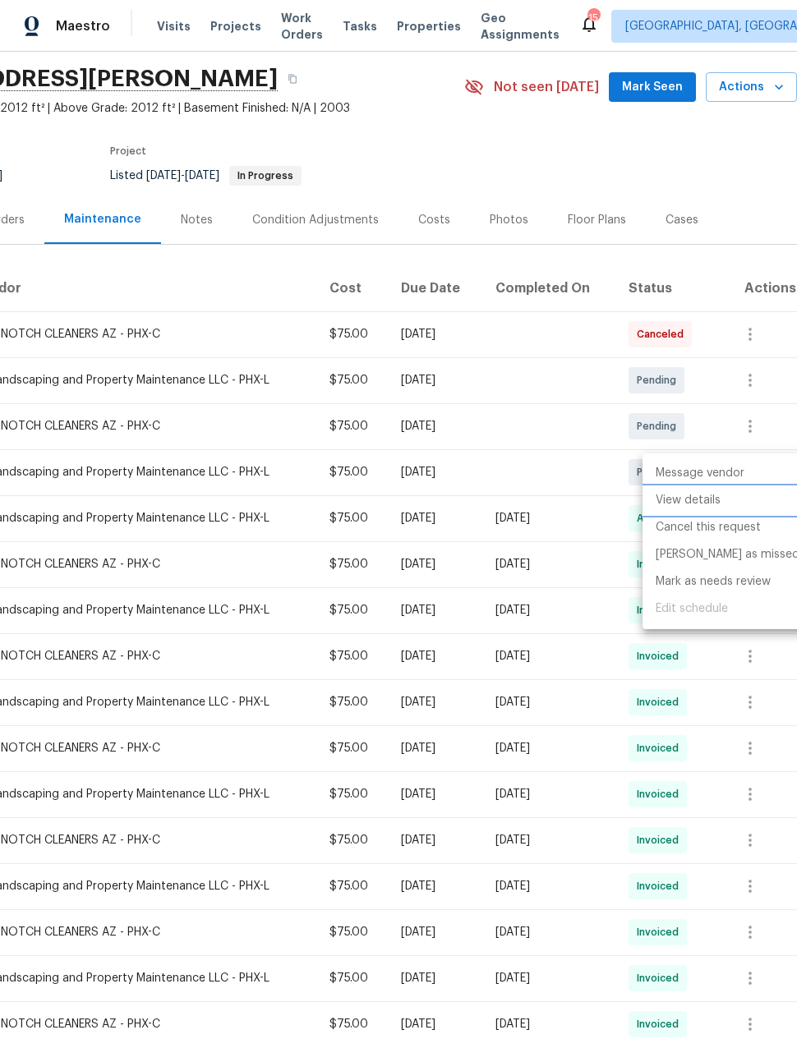
click at [707, 497] on li "View details" at bounding box center [728, 500] width 170 height 27
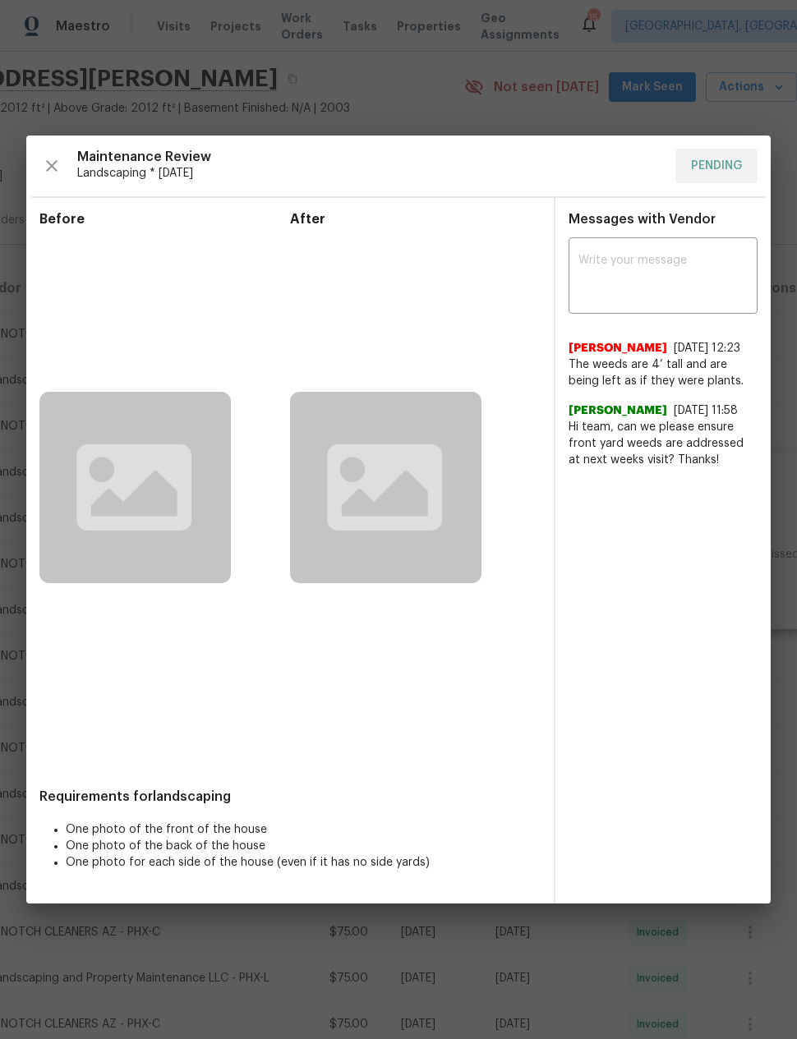
click at [436, 513] on icon at bounding box center [384, 488] width 115 height 86
click at [57, 149] on button "button" at bounding box center [51, 166] width 25 height 35
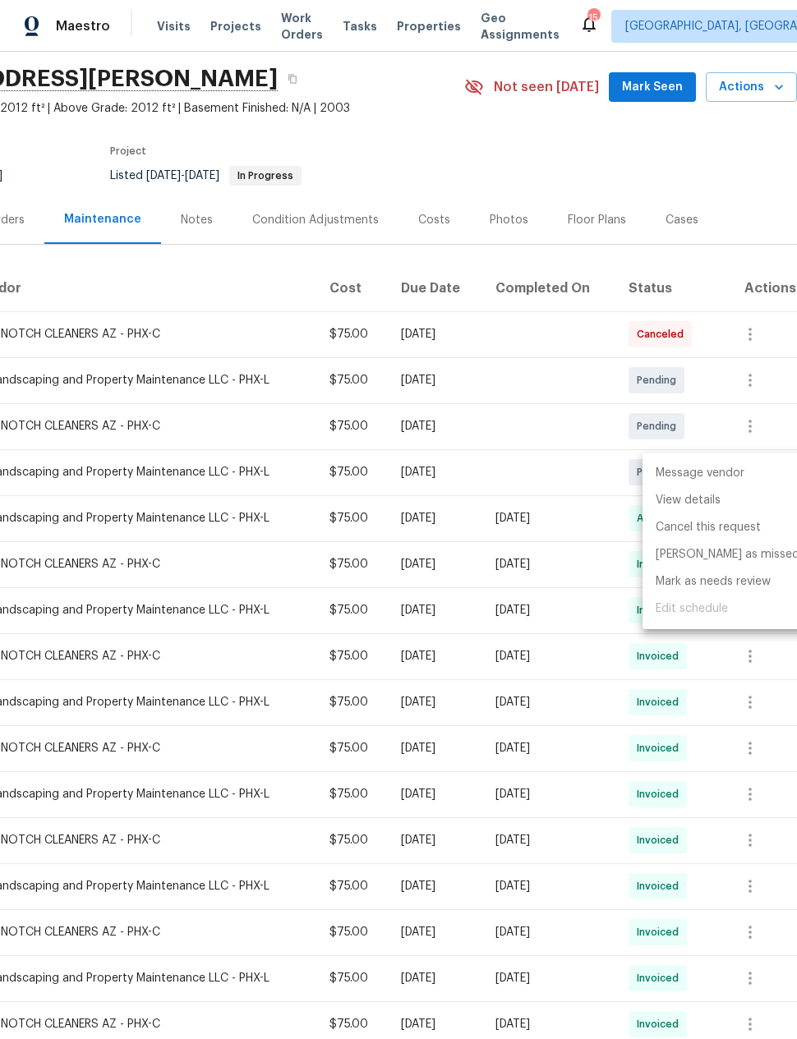
click at [755, 164] on div at bounding box center [398, 519] width 797 height 1039
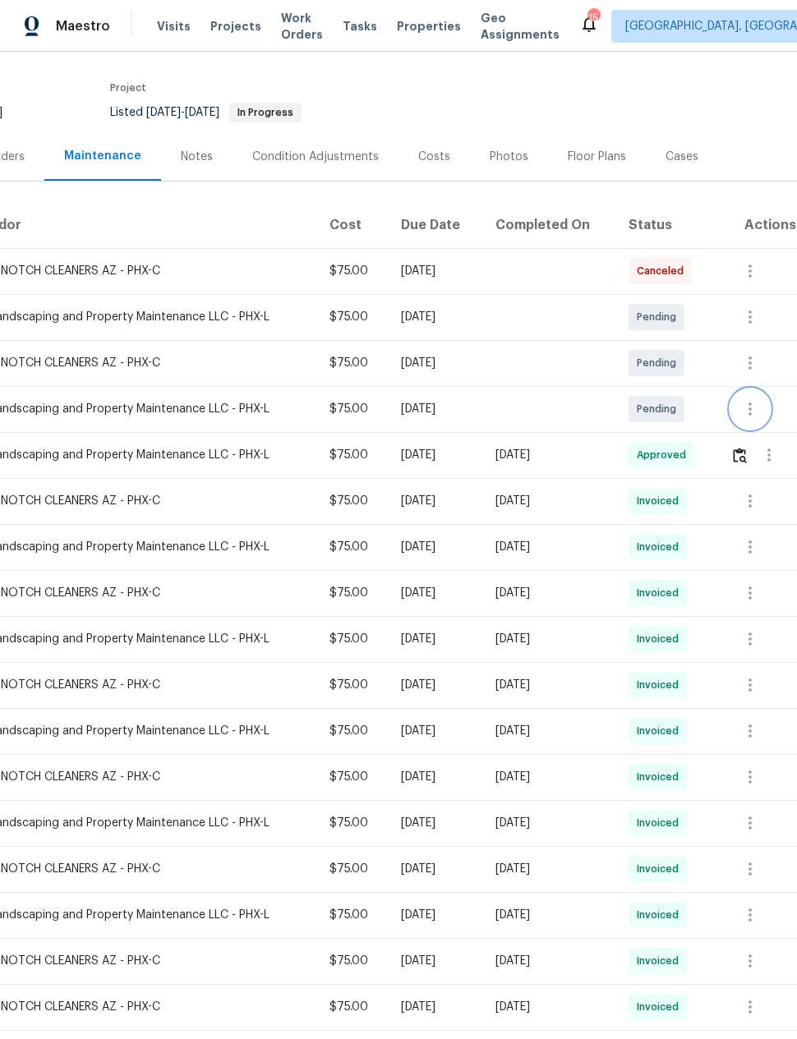
scroll to position [118, 131]
